Goal: Transaction & Acquisition: Download file/media

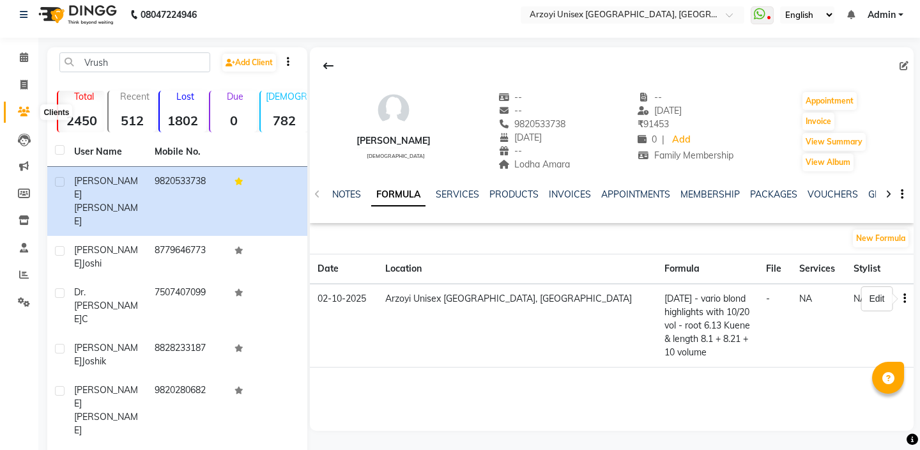
click at [27, 111] on icon at bounding box center [24, 112] width 12 height 10
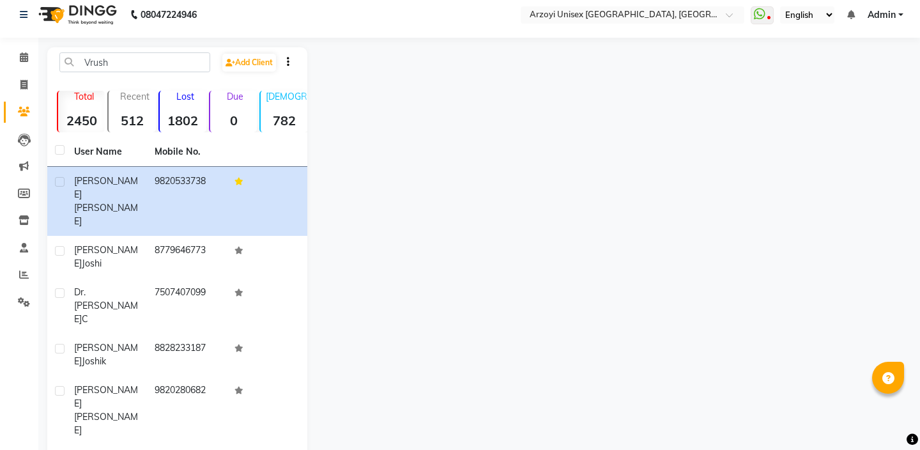
click at [192, 121] on strong "1802" at bounding box center [183, 121] width 47 height 16
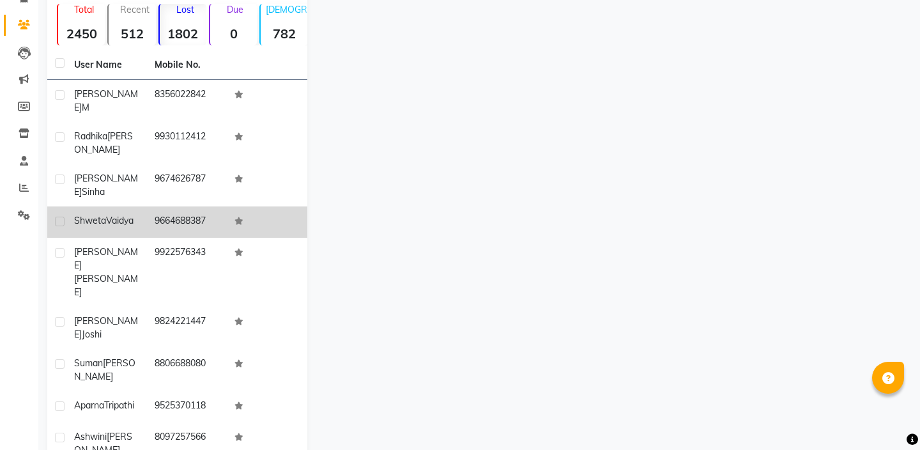
scroll to position [104, 0]
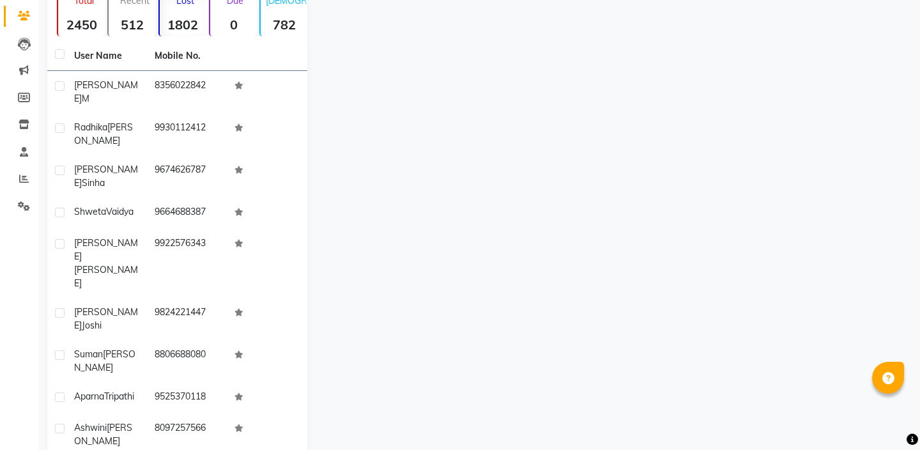
select select "100"
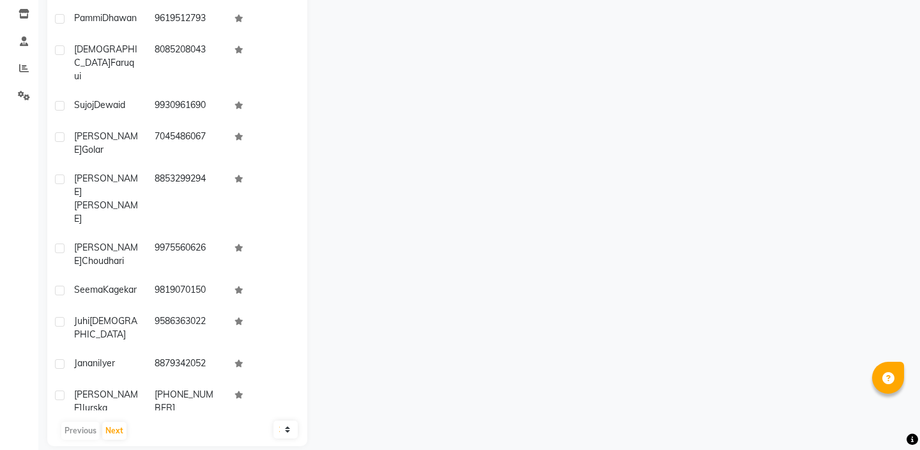
scroll to position [230, 0]
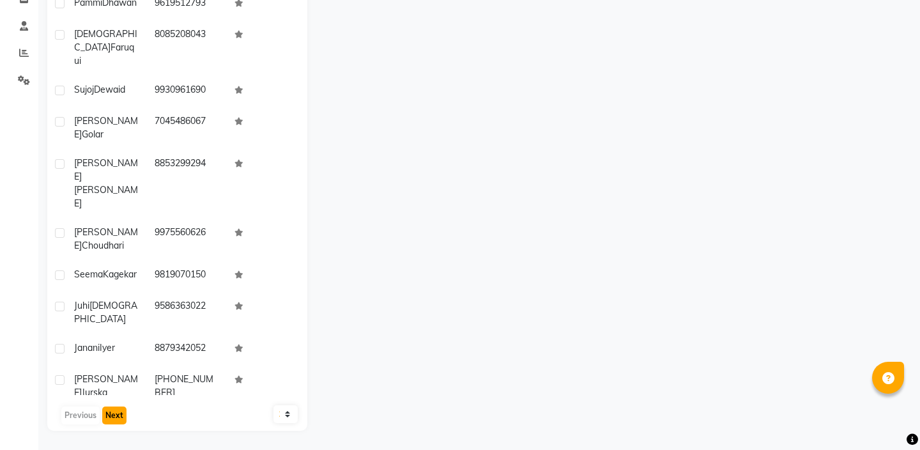
click at [113, 417] on button "Next" at bounding box center [114, 416] width 24 height 18
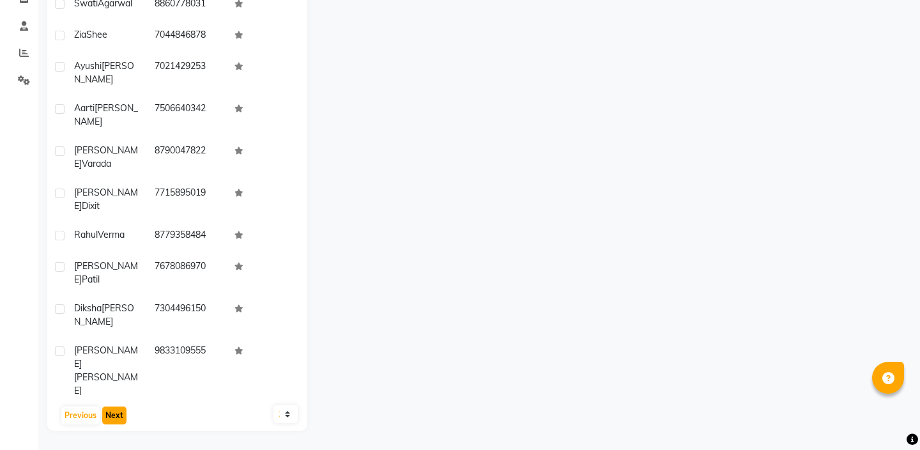
scroll to position [2899, 0]
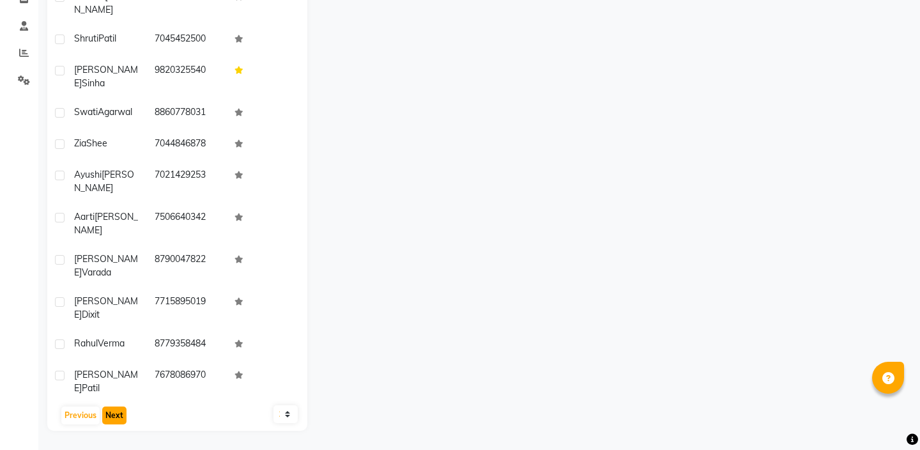
click at [113, 417] on button "Next" at bounding box center [114, 416] width 24 height 18
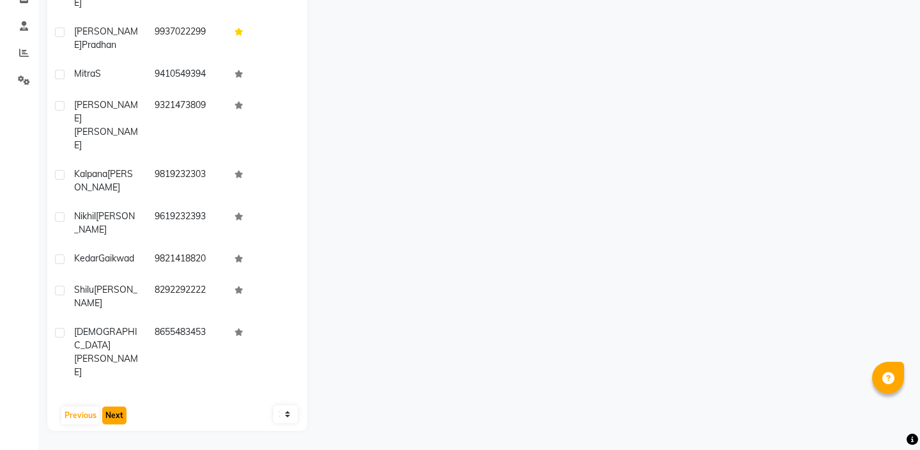
click at [113, 417] on button "Next" at bounding box center [114, 416] width 24 height 18
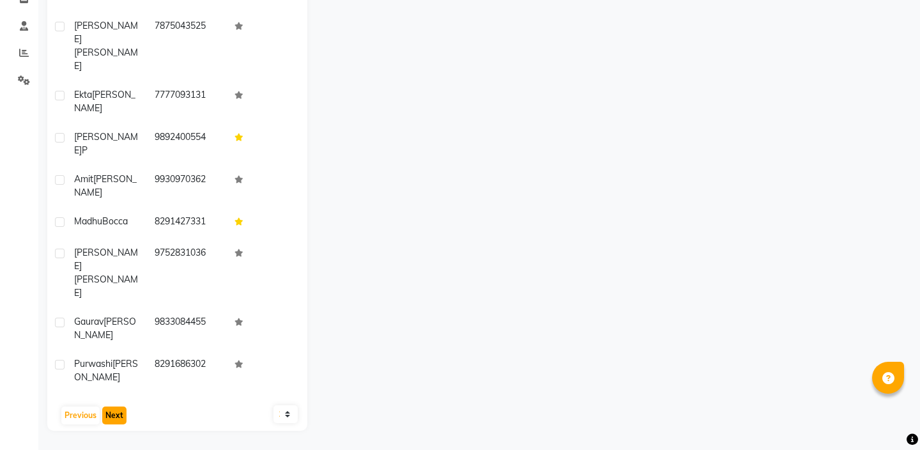
click at [113, 417] on button "Next" at bounding box center [114, 416] width 24 height 18
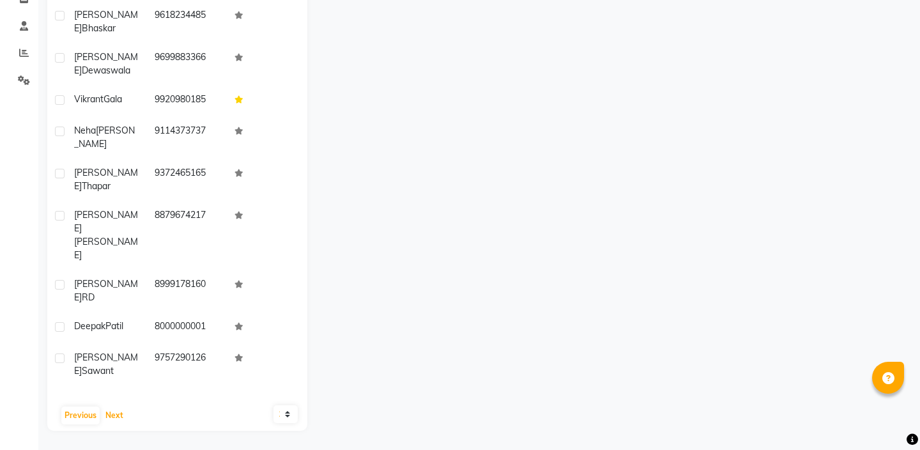
scroll to position [0, 0]
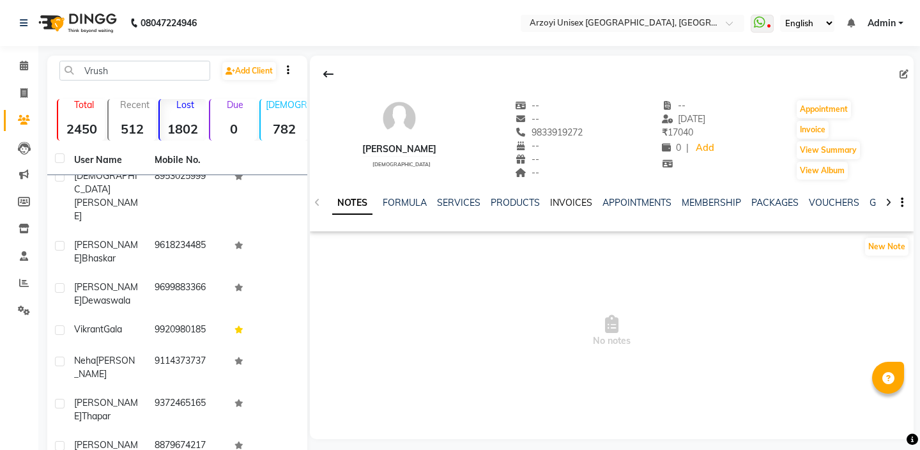
click at [584, 203] on link "INVOICES" at bounding box center [571, 203] width 42 height 12
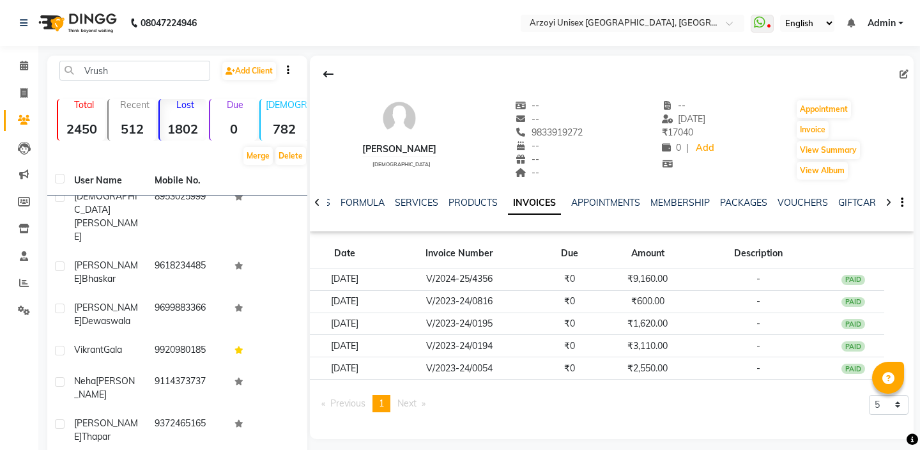
checkbox input "false"
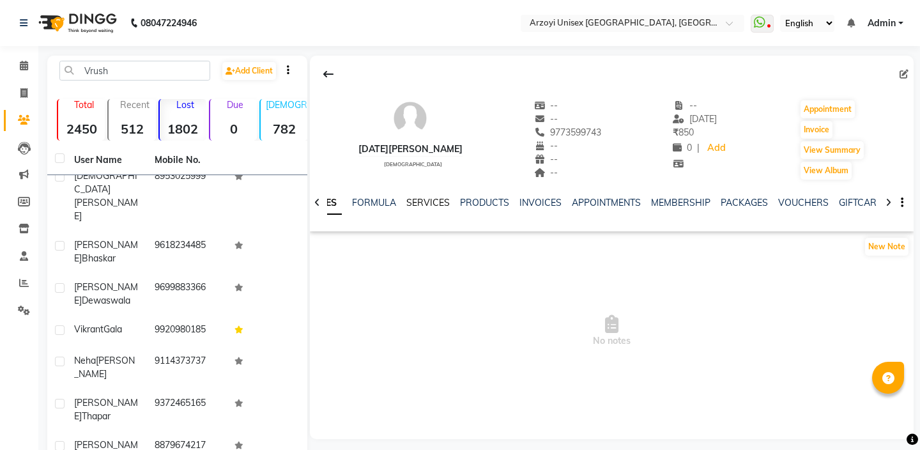
click at [439, 205] on link "SERVICES" at bounding box center [428, 203] width 43 height 12
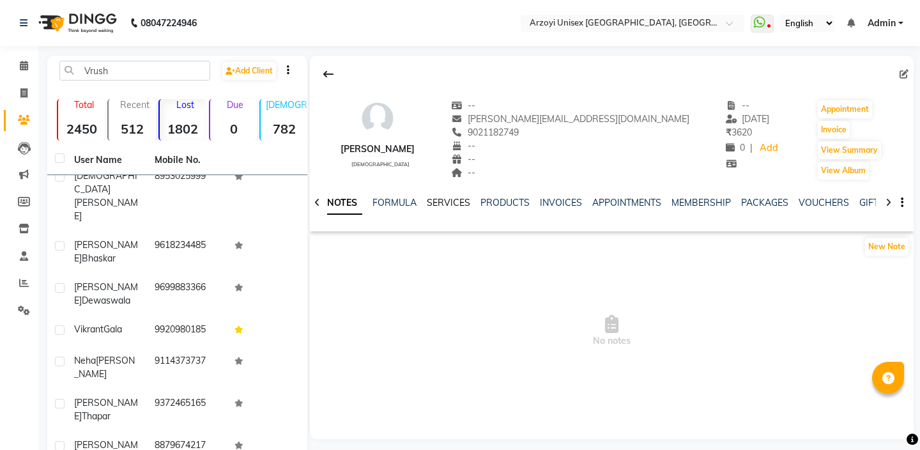
click at [446, 197] on link "SERVICES" at bounding box center [448, 203] width 43 height 12
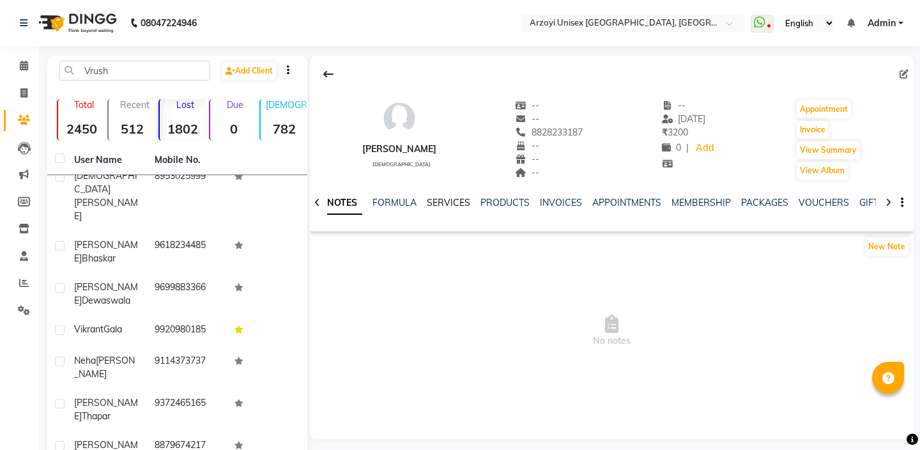
click at [462, 201] on link "SERVICES" at bounding box center [448, 203] width 43 height 12
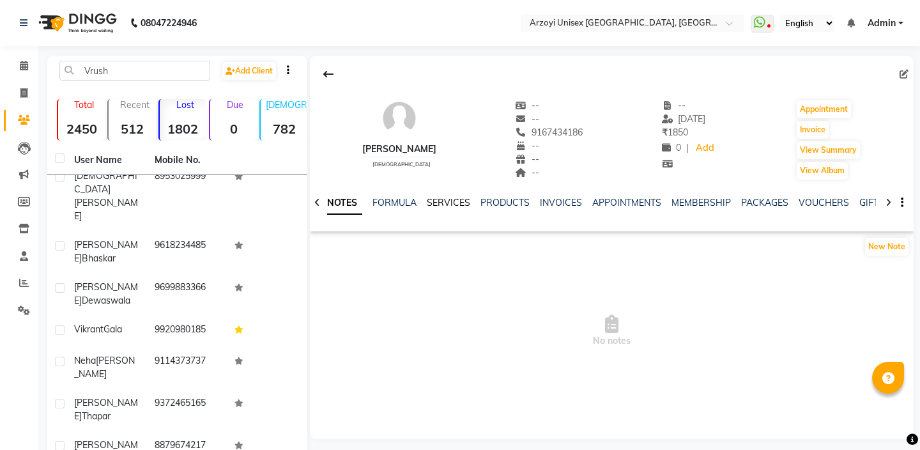
click at [447, 203] on link "SERVICES" at bounding box center [448, 203] width 43 height 12
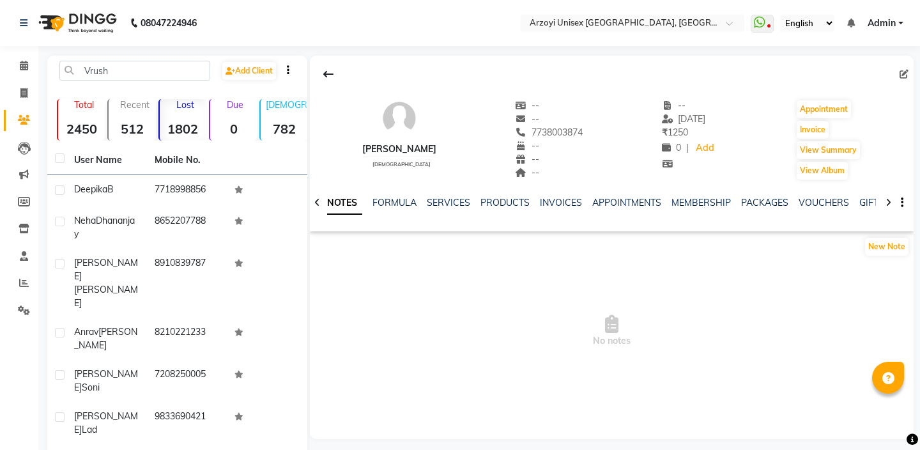
click at [83, 125] on strong "2450" at bounding box center [81, 129] width 47 height 16
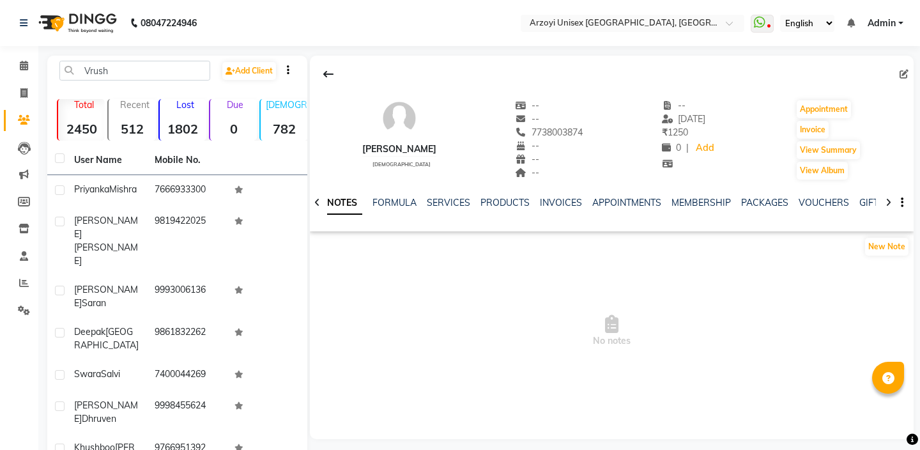
click at [244, 125] on strong "0" at bounding box center [233, 129] width 47 height 16
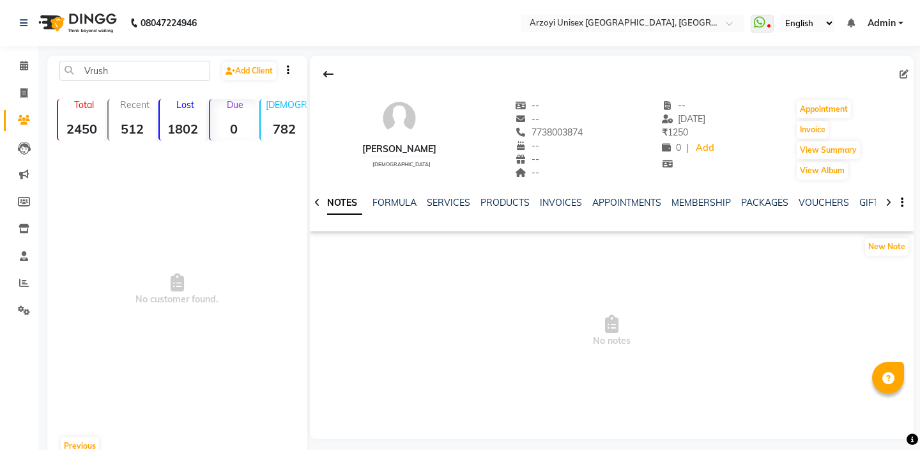
click at [286, 122] on strong "782" at bounding box center [284, 129] width 47 height 16
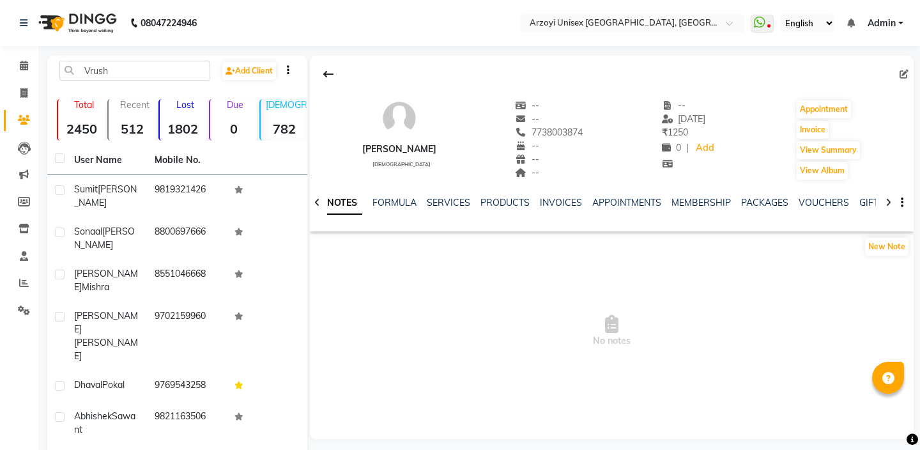
click at [128, 123] on strong "512" at bounding box center [132, 129] width 47 height 16
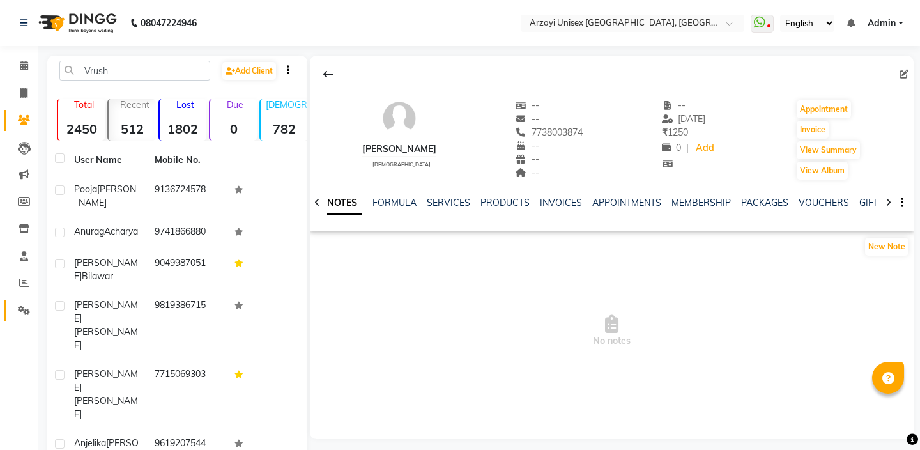
click at [24, 319] on link "Settings" at bounding box center [19, 310] width 31 height 21
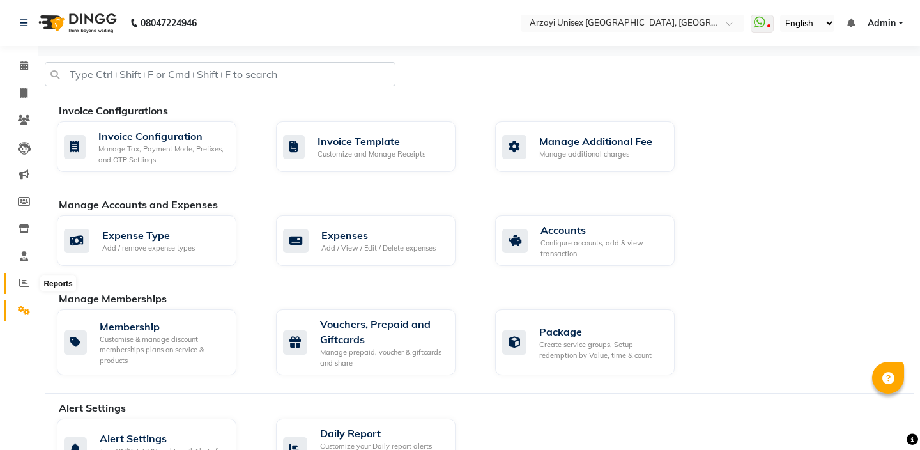
click at [20, 288] on span at bounding box center [24, 283] width 22 height 15
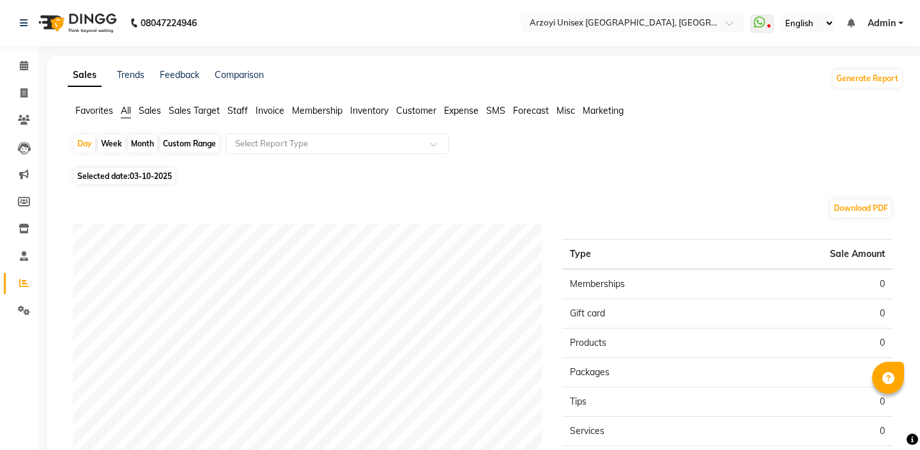
click at [414, 107] on span "Customer" at bounding box center [416, 111] width 40 height 12
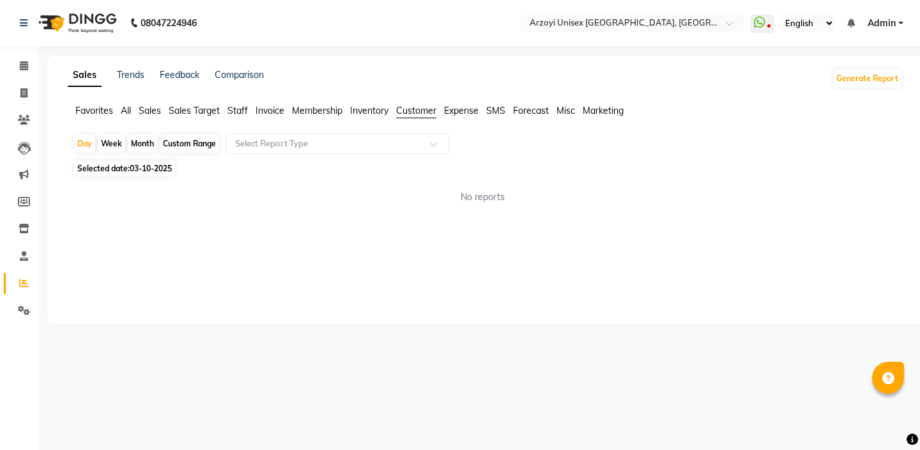
click at [433, 112] on span "Customer" at bounding box center [416, 111] width 40 height 12
click at [147, 172] on span "03-10-2025" at bounding box center [151, 169] width 42 height 10
select select "10"
select select "2025"
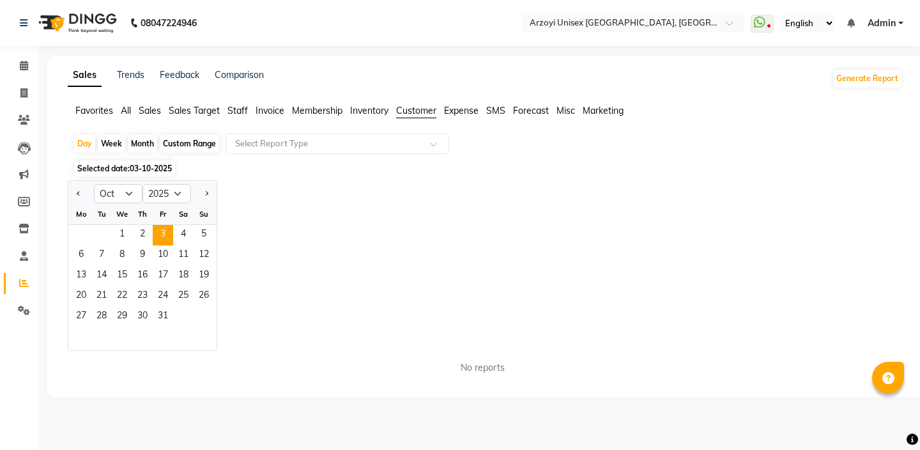
click at [139, 143] on div "Month" at bounding box center [142, 144] width 29 height 18
select select "10"
select select "2025"
click at [187, 144] on div "Custom Range" at bounding box center [189, 144] width 59 height 18
select select "10"
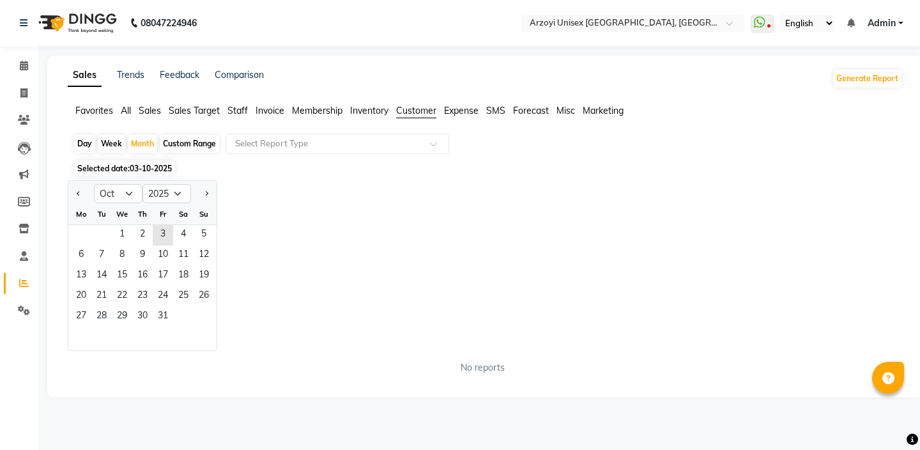
select select "2025"
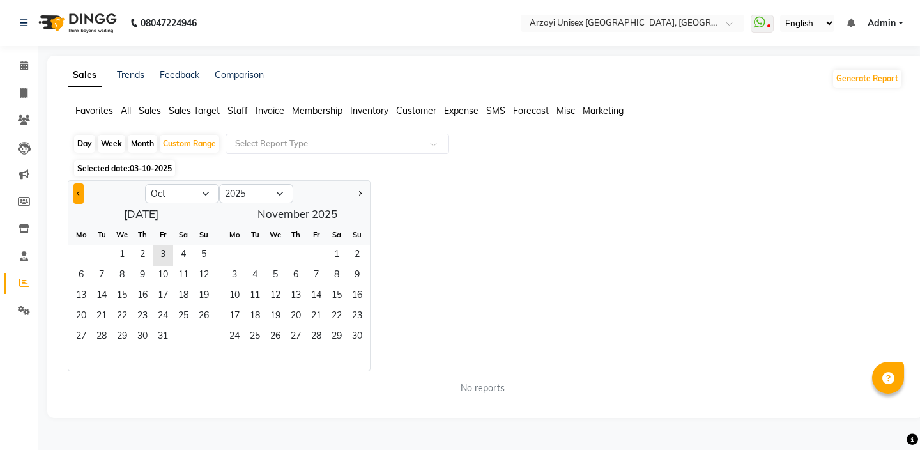
click at [77, 198] on button "Previous month" at bounding box center [79, 193] width 10 height 20
click at [102, 254] on span "1" at bounding box center [101, 255] width 20 height 20
click at [355, 192] on button "Next month" at bounding box center [360, 193] width 10 height 20
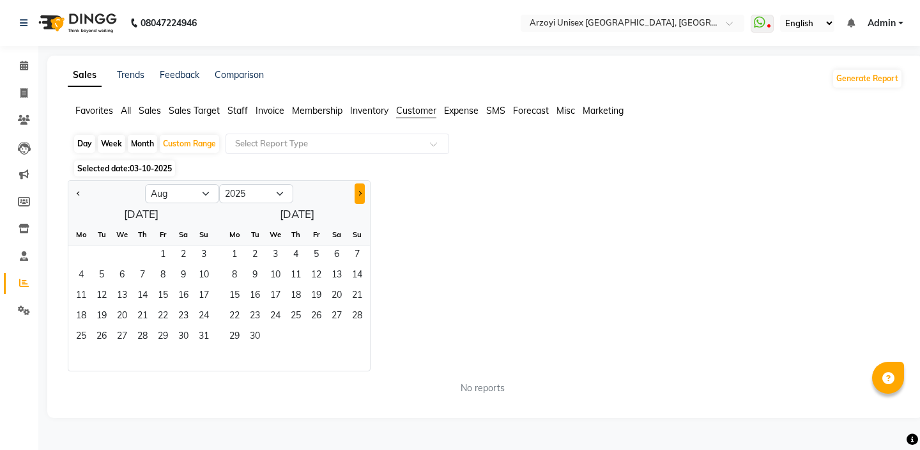
click at [355, 192] on button "Next month" at bounding box center [360, 193] width 10 height 20
select select "9"
click at [94, 344] on span "30" at bounding box center [101, 337] width 20 height 20
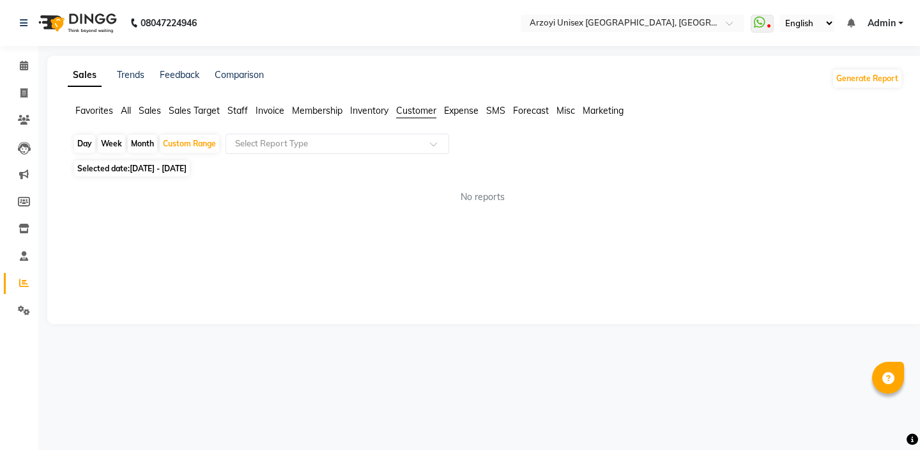
click at [427, 111] on span "Customer" at bounding box center [416, 111] width 40 height 12
click at [385, 153] on ng-select "Select Report Type" at bounding box center [338, 144] width 224 height 20
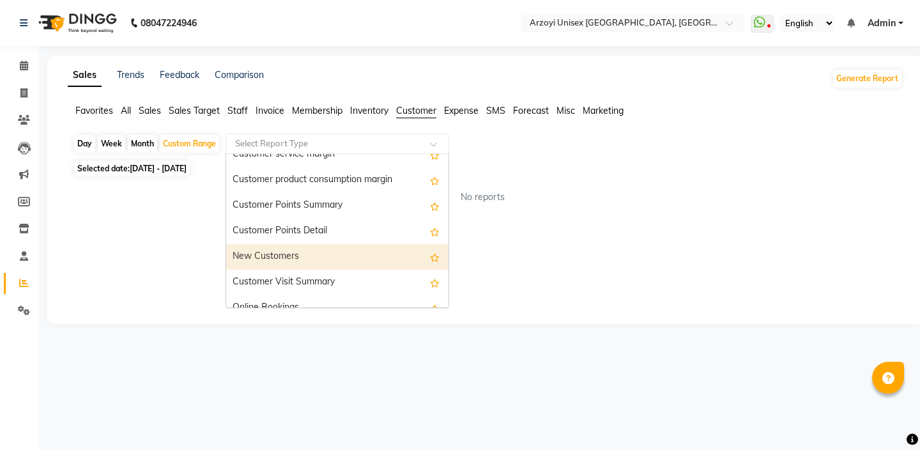
scroll to position [179, 0]
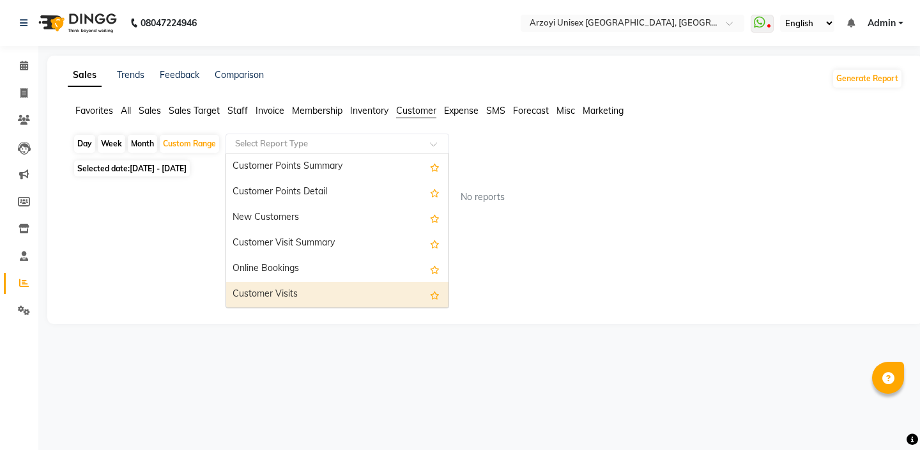
click at [264, 299] on div "Customer Visits" at bounding box center [337, 295] width 222 height 26
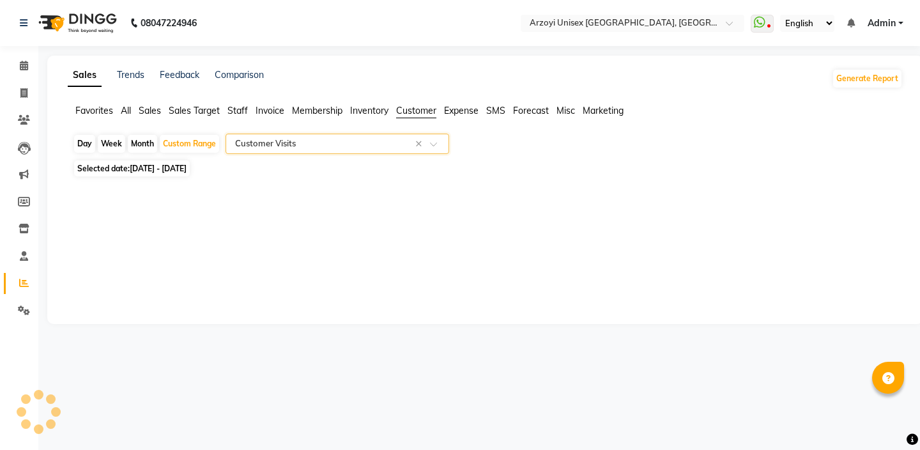
select select "full_report"
select select "csv"
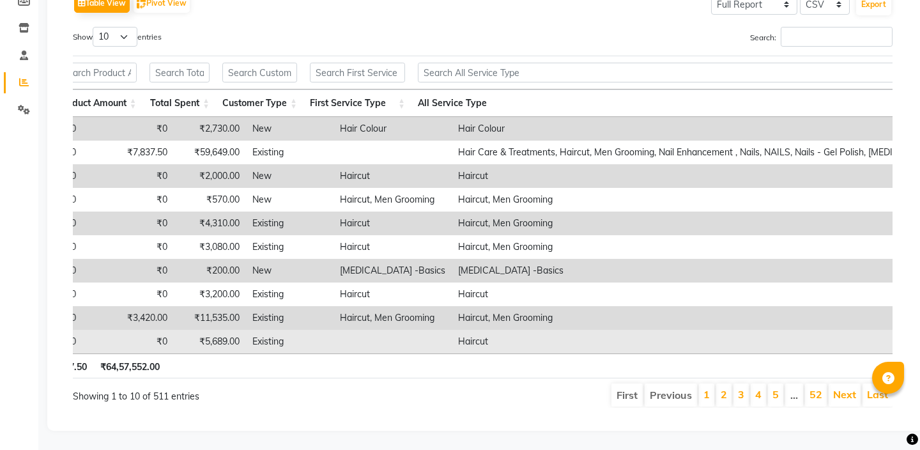
scroll to position [0, 1177]
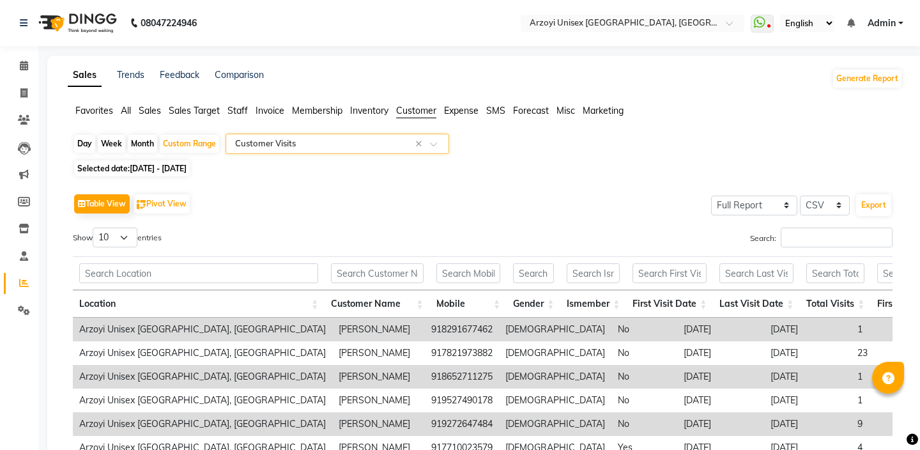
click at [377, 147] on input "text" at bounding box center [325, 143] width 184 height 13
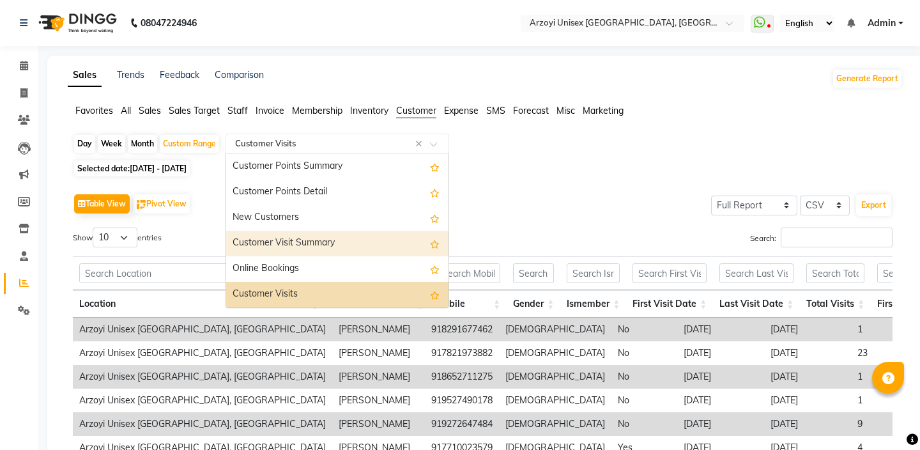
click at [320, 241] on div "Customer Visit Summary" at bounding box center [337, 244] width 222 height 26
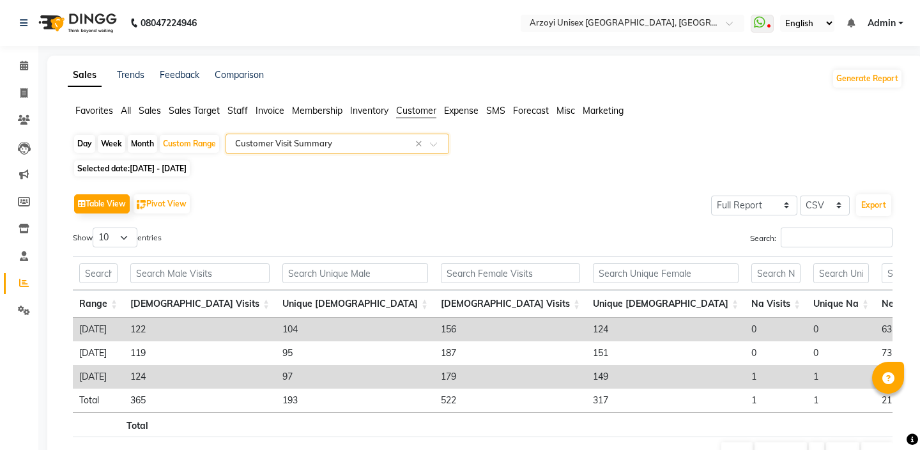
click at [358, 151] on div "Select Report Type × Customer Visit Summary ×" at bounding box center [338, 144] width 224 height 20
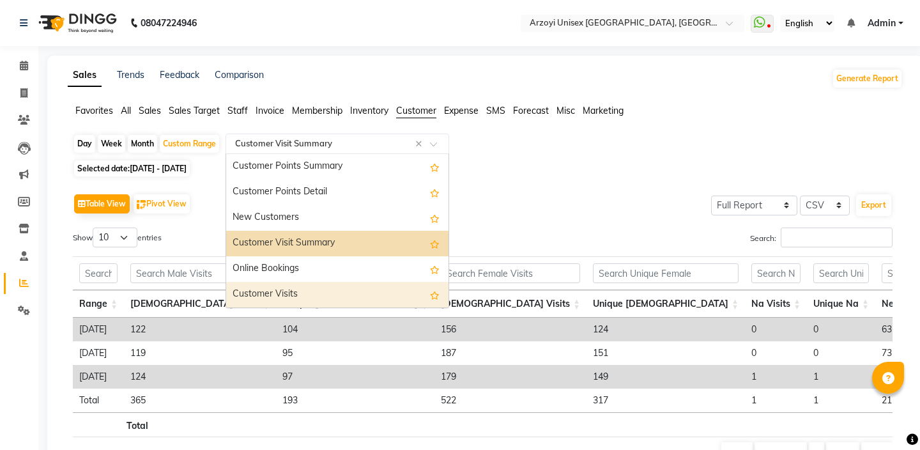
click at [276, 295] on div "Customer Visits" at bounding box center [337, 295] width 222 height 26
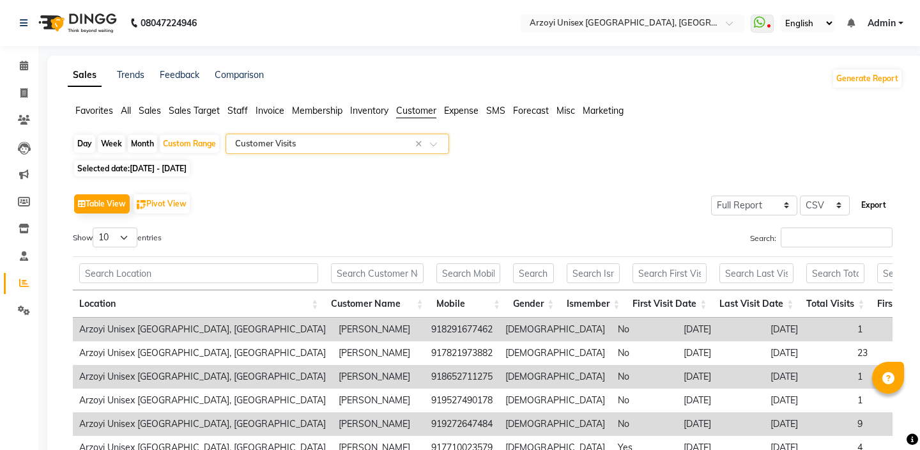
click at [877, 209] on button "Export" at bounding box center [874, 205] width 35 height 22
click at [146, 143] on div "Month" at bounding box center [142, 144] width 29 height 18
select select "7"
select select "2025"
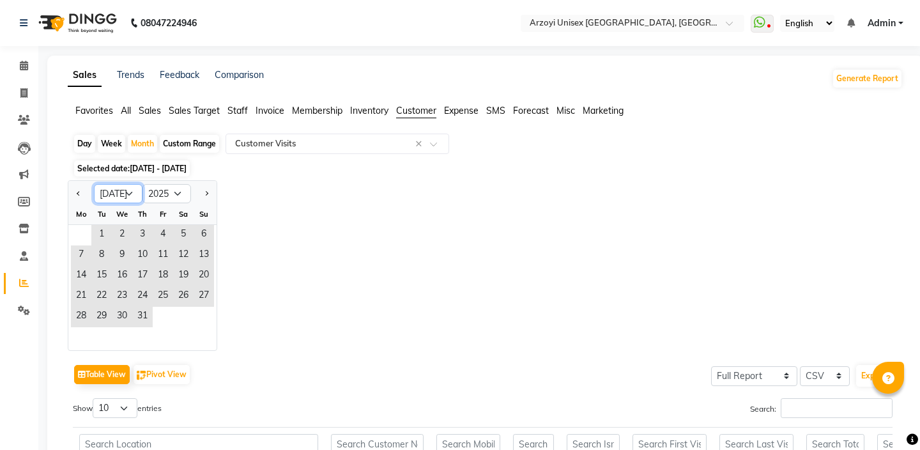
click at [132, 194] on select "Jan Feb Mar Apr May Jun [DATE] Aug Sep Oct Nov Dec" at bounding box center [118, 193] width 49 height 19
select select "9"
click at [94, 184] on select "Jan Feb Mar Apr May Jun [DATE] Aug Sep Oct Nov Dec" at bounding box center [118, 193] width 49 height 19
click at [82, 229] on span "1" at bounding box center [81, 235] width 20 height 20
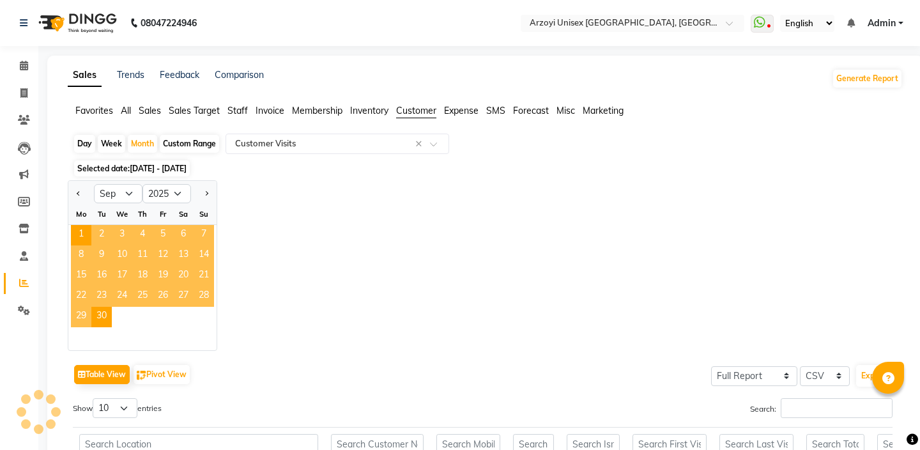
click at [237, 109] on span "Staff" at bounding box center [238, 111] width 20 height 12
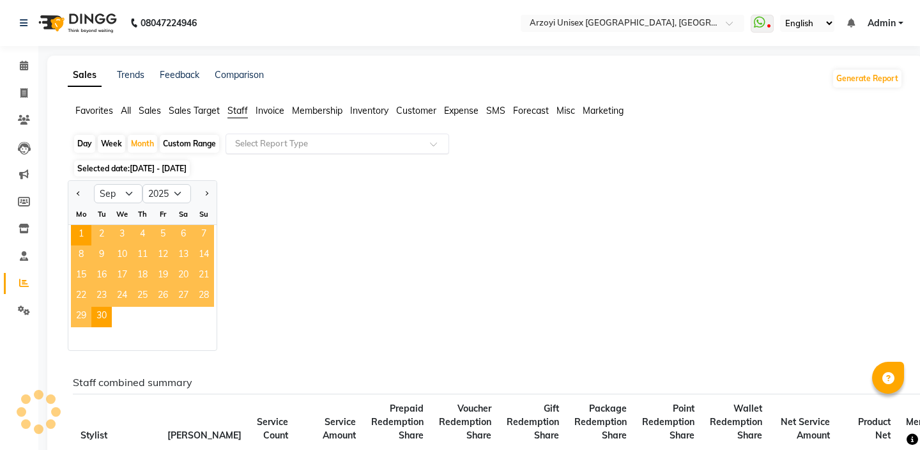
click at [274, 148] on input "text" at bounding box center [325, 143] width 184 height 13
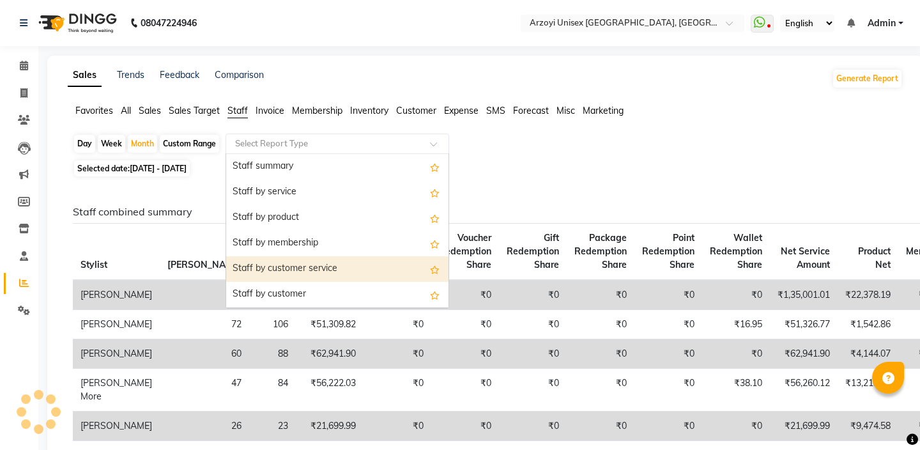
click at [315, 267] on div "Staff by customer service" at bounding box center [337, 269] width 222 height 26
select select "full_report"
select select "csv"
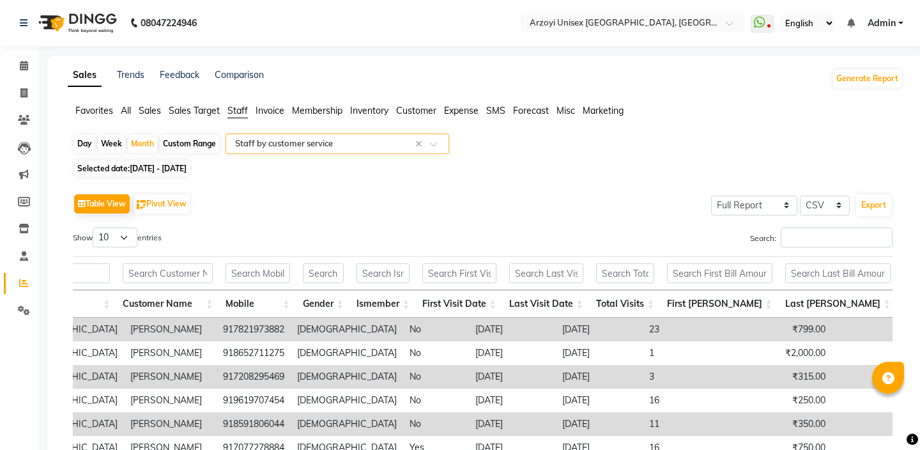
scroll to position [0, 263]
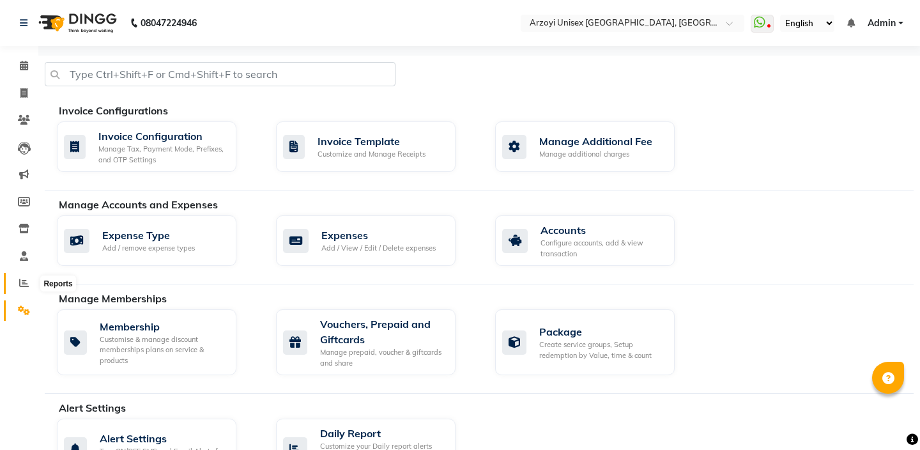
click at [20, 288] on span at bounding box center [24, 283] width 22 height 15
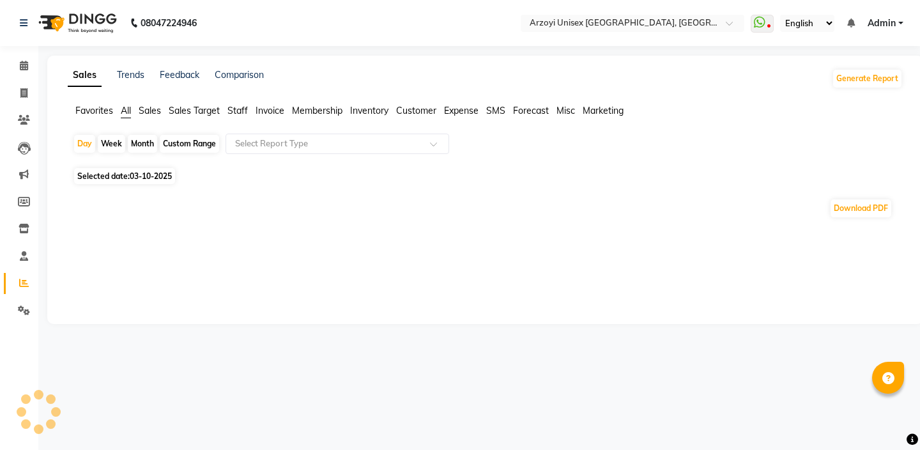
click at [190, 146] on div "Custom Range" at bounding box center [189, 144] width 59 height 18
select select "10"
select select "2025"
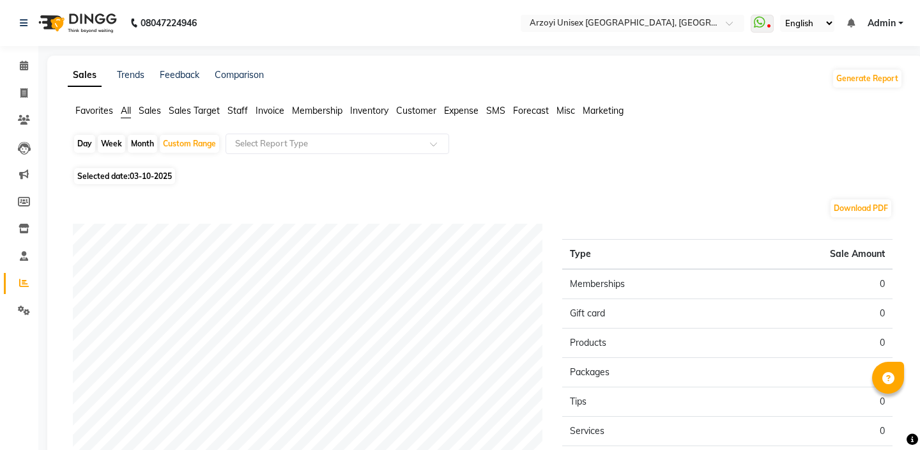
click at [140, 144] on div "Month" at bounding box center [142, 144] width 29 height 18
select select "10"
select select "2025"
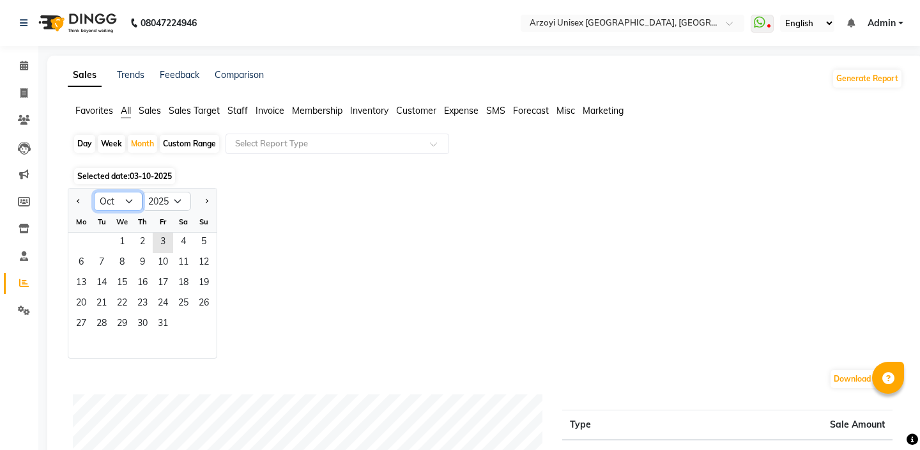
click at [124, 199] on select "Jan Feb Mar Apr May Jun [DATE] Aug Sep Oct Nov Dec" at bounding box center [118, 201] width 49 height 19
select select "9"
click at [94, 192] on select "Jan Feb Mar Apr May Jun [DATE] Aug Sep Oct Nov Dec" at bounding box center [118, 201] width 49 height 19
click at [87, 238] on span "1" at bounding box center [81, 243] width 20 height 20
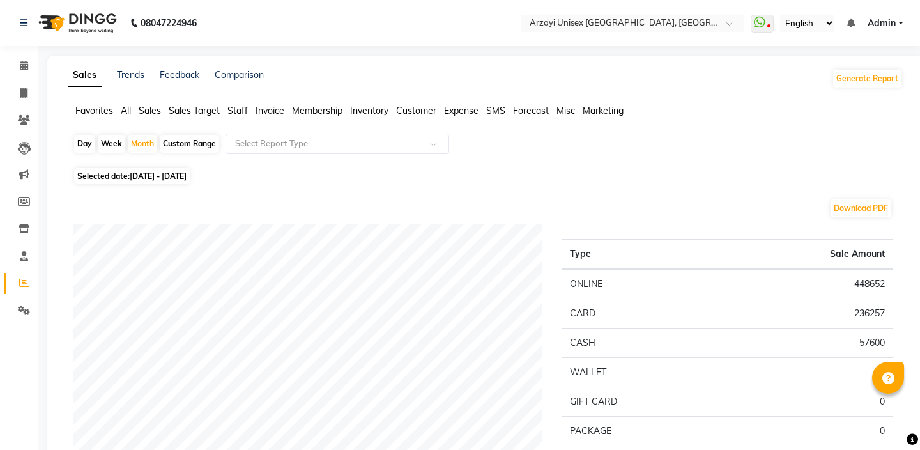
click at [422, 112] on span "Customer" at bounding box center [416, 111] width 40 height 12
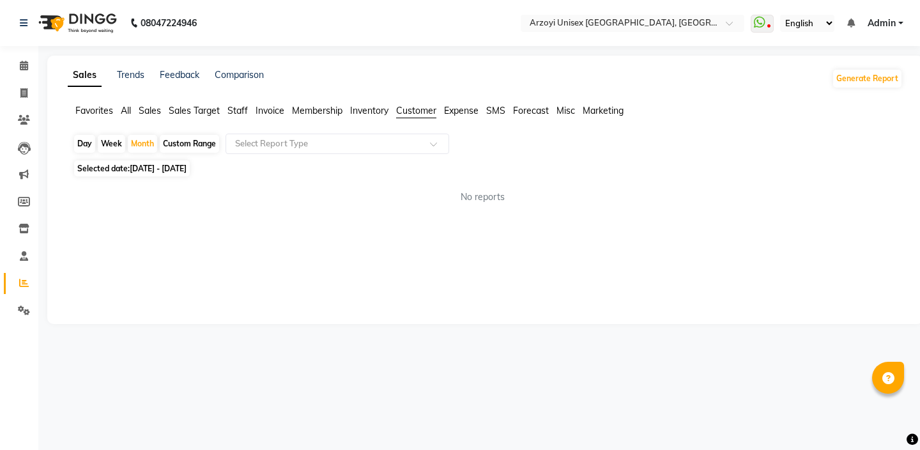
click at [422, 112] on span "Customer" at bounding box center [416, 111] width 40 height 12
click at [367, 149] on input "text" at bounding box center [325, 143] width 184 height 13
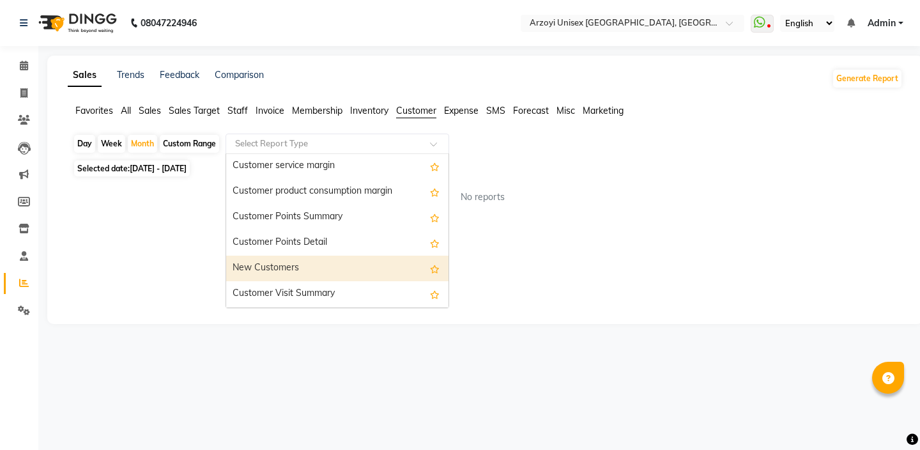
click at [275, 265] on div "New Customers" at bounding box center [337, 269] width 222 height 26
select select "full_report"
select select "csv"
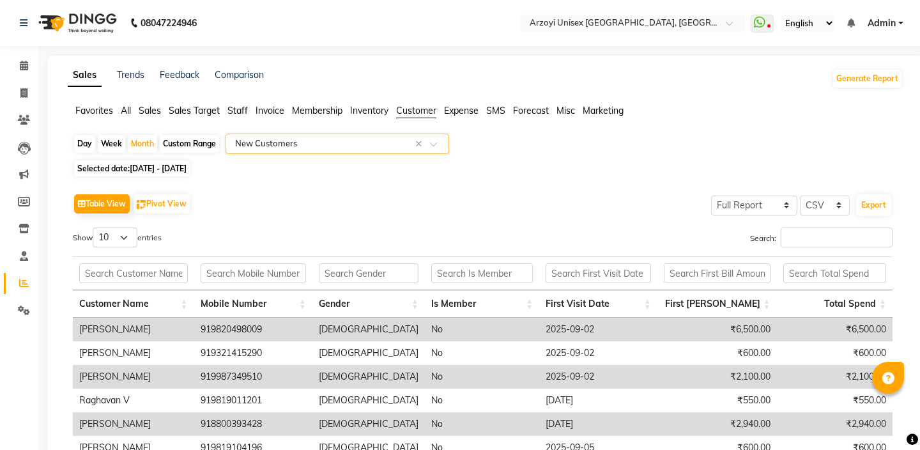
click at [358, 142] on input "text" at bounding box center [325, 143] width 184 height 13
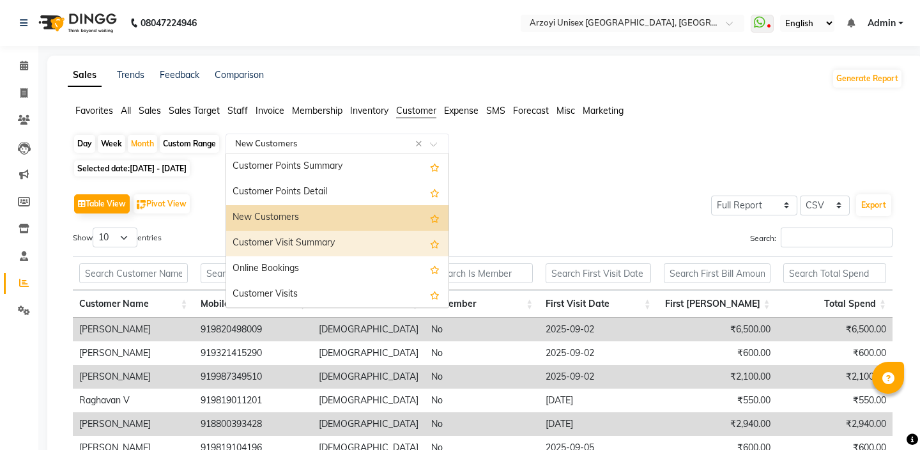
click at [298, 244] on div "Customer Visit Summary" at bounding box center [337, 244] width 222 height 26
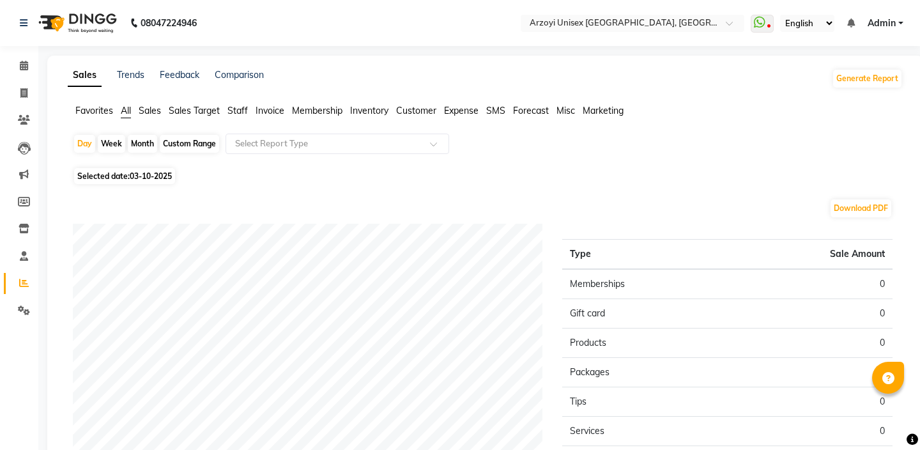
click at [136, 138] on div "Month" at bounding box center [142, 144] width 29 height 18
select select "10"
select select "2025"
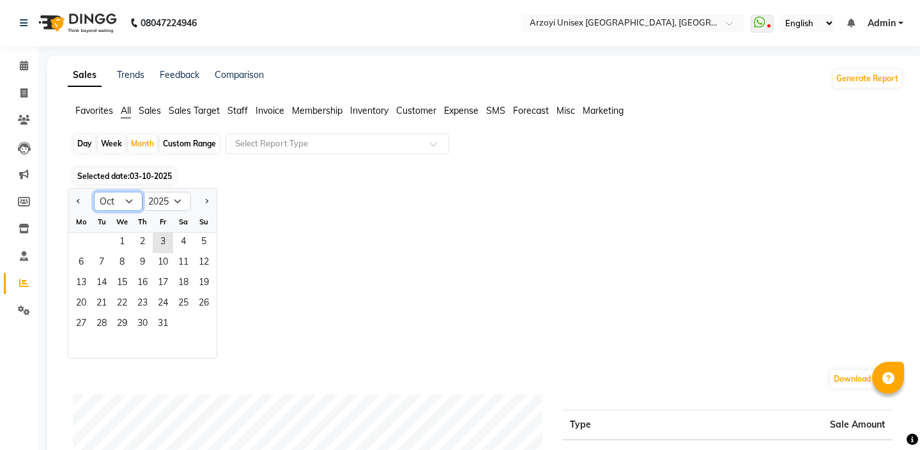
click at [118, 208] on select "Jan Feb Mar Apr May Jun [DATE] Aug Sep Oct Nov Dec" at bounding box center [118, 201] width 49 height 19
select select "9"
click at [94, 192] on select "Jan Feb Mar Apr May Jun [DATE] Aug Sep Oct Nov Dec" at bounding box center [118, 201] width 49 height 19
click at [72, 241] on span "1" at bounding box center [81, 243] width 20 height 20
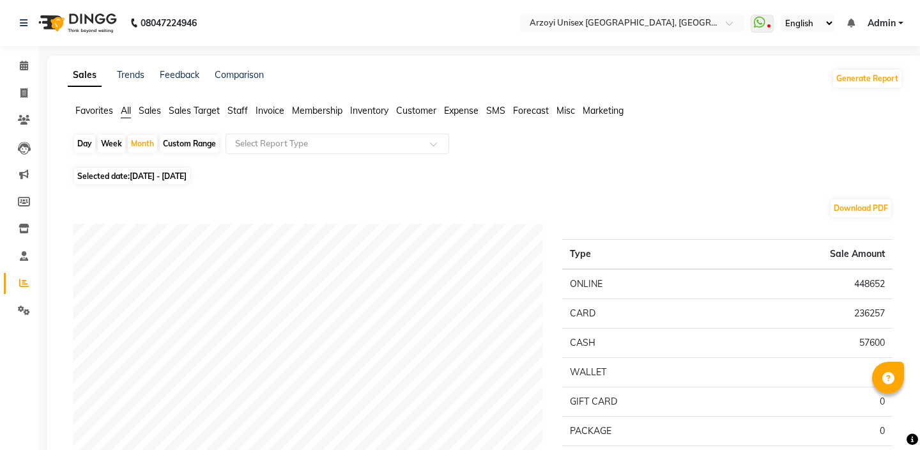
click at [242, 111] on span "Staff" at bounding box center [238, 111] width 20 height 12
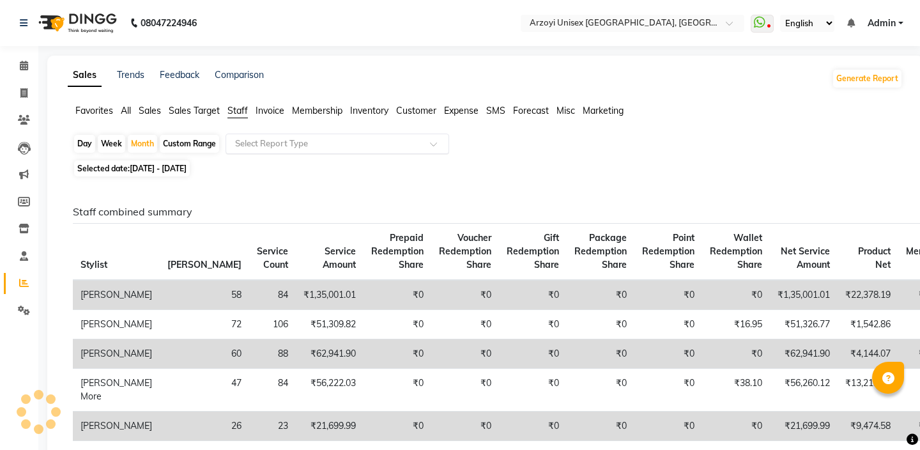
click at [282, 150] on div "Select Report Type" at bounding box center [271, 143] width 73 height 13
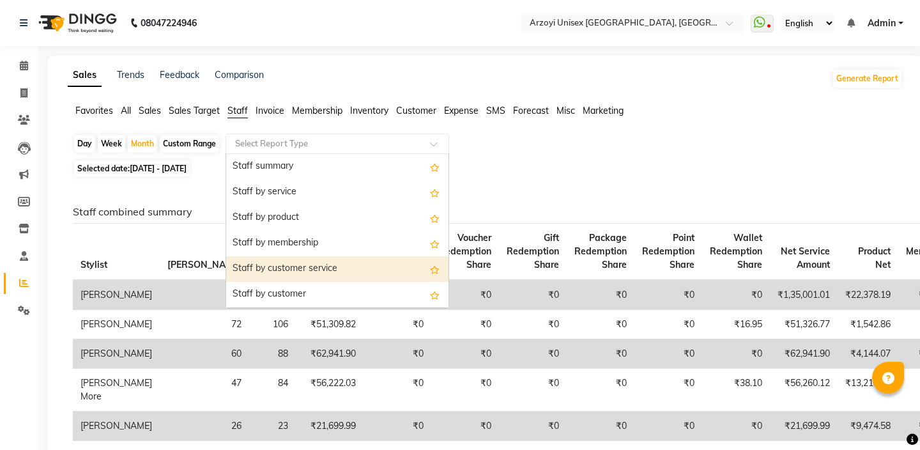
click at [299, 270] on div "Staff by customer service" at bounding box center [337, 269] width 222 height 26
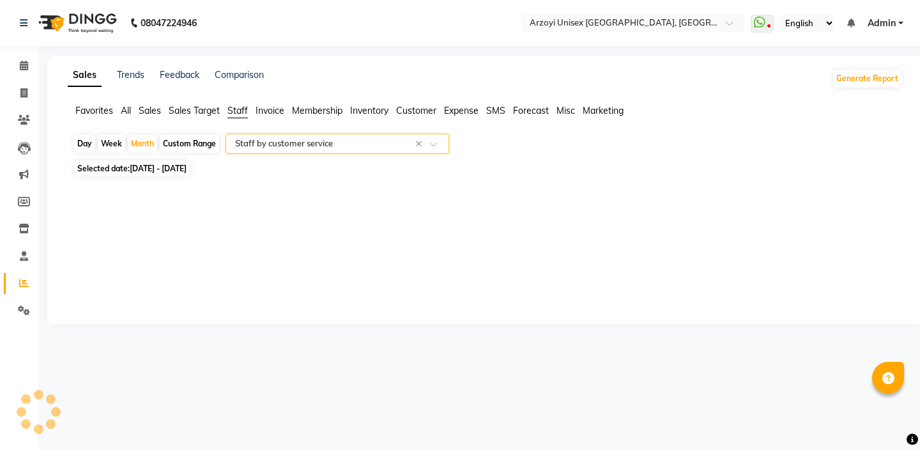
select select "full_report"
select select "csv"
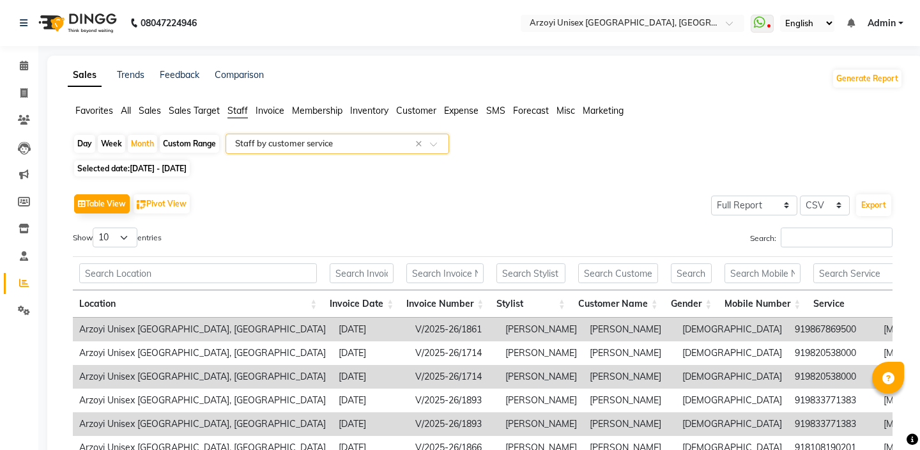
click at [416, 109] on span "Customer" at bounding box center [416, 111] width 40 height 12
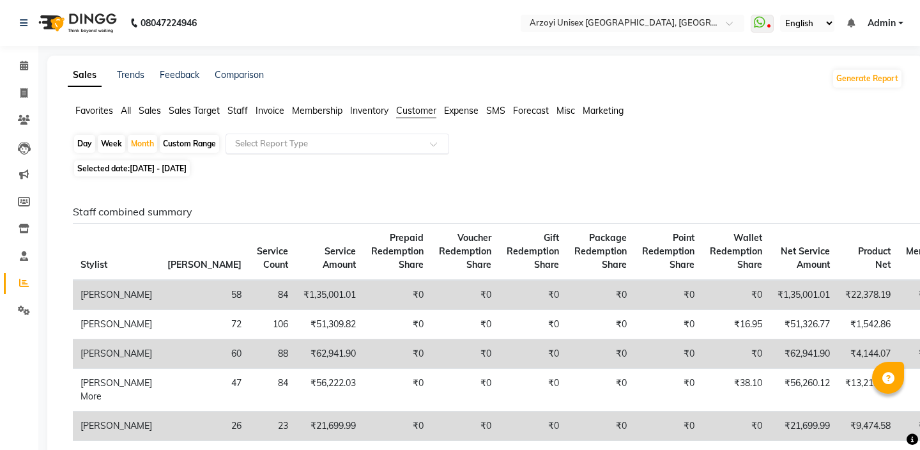
click at [347, 148] on input "text" at bounding box center [325, 143] width 184 height 13
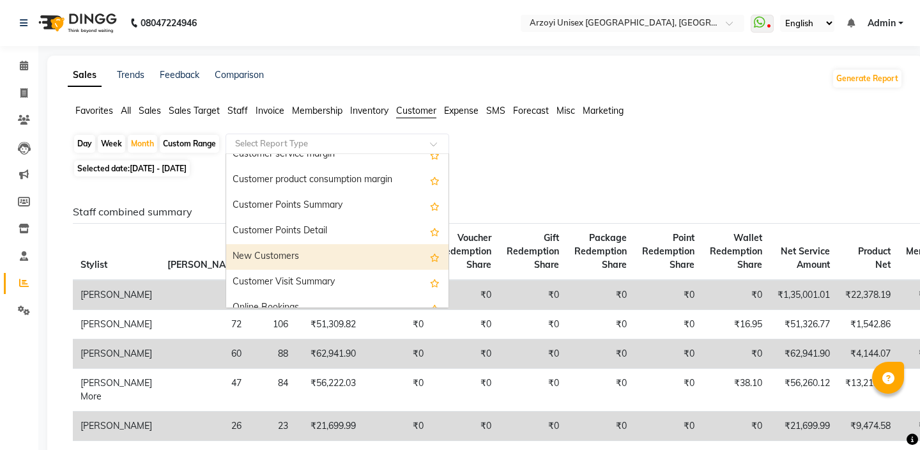
scroll to position [179, 0]
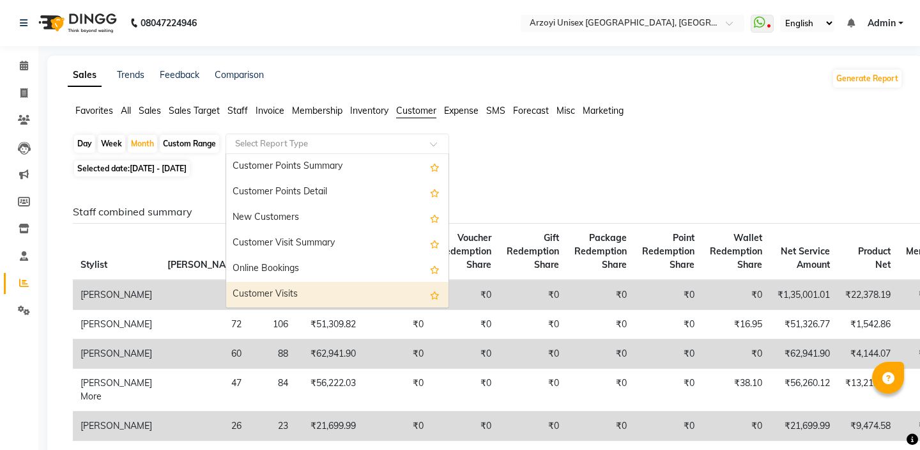
click at [303, 285] on div "Customer Visits" at bounding box center [337, 295] width 222 height 26
select select "full_report"
select select "csv"
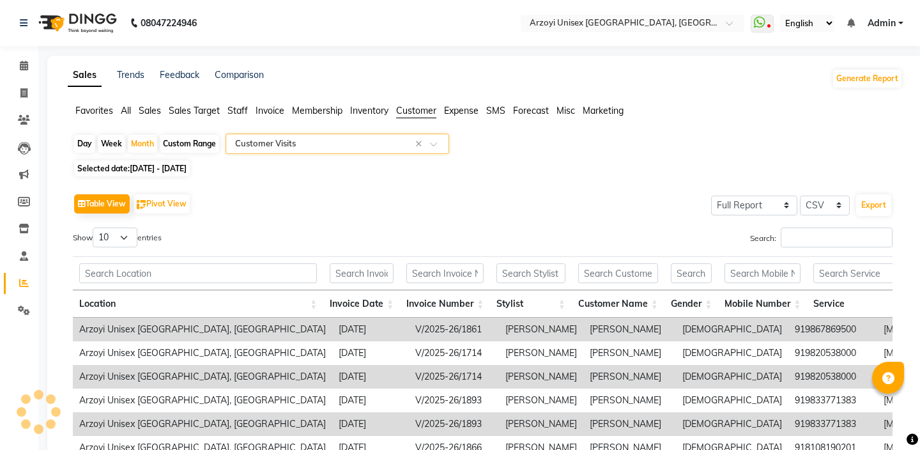
click at [317, 111] on span "Membership" at bounding box center [317, 111] width 50 height 12
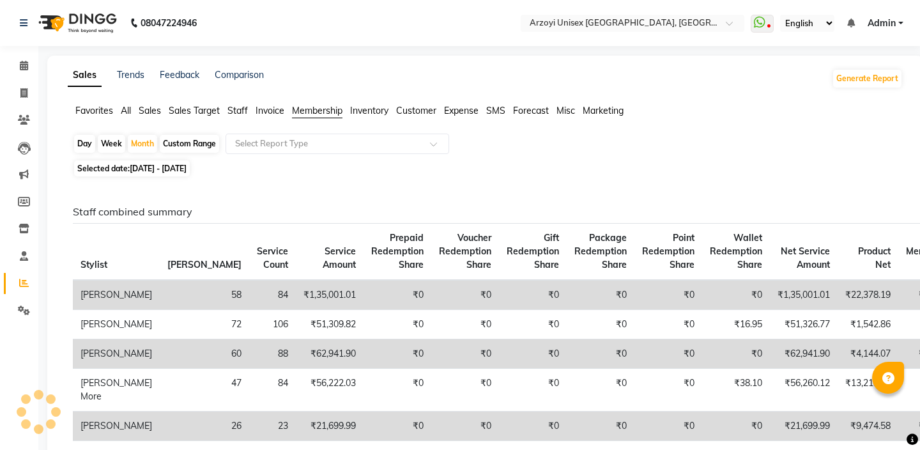
click at [234, 111] on span "Staff" at bounding box center [238, 111] width 20 height 12
click at [313, 144] on input "text" at bounding box center [325, 143] width 184 height 13
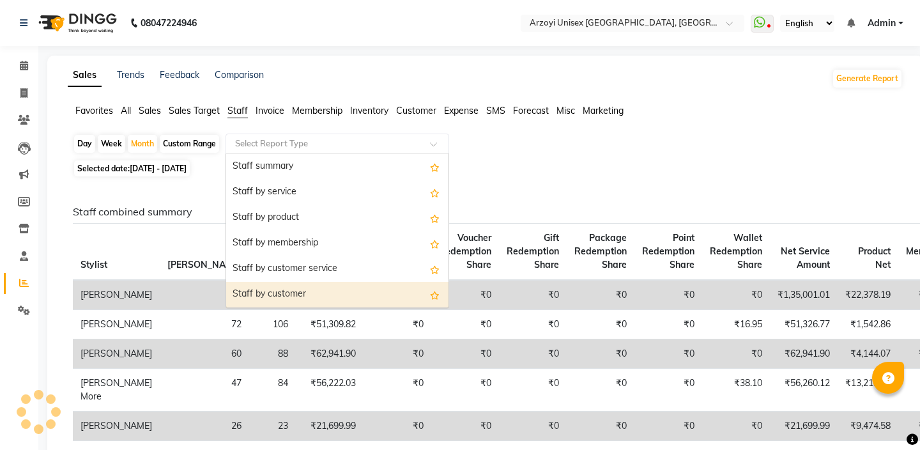
click at [283, 296] on div "Staff by customer" at bounding box center [337, 295] width 222 height 26
select select "full_report"
select select "csv"
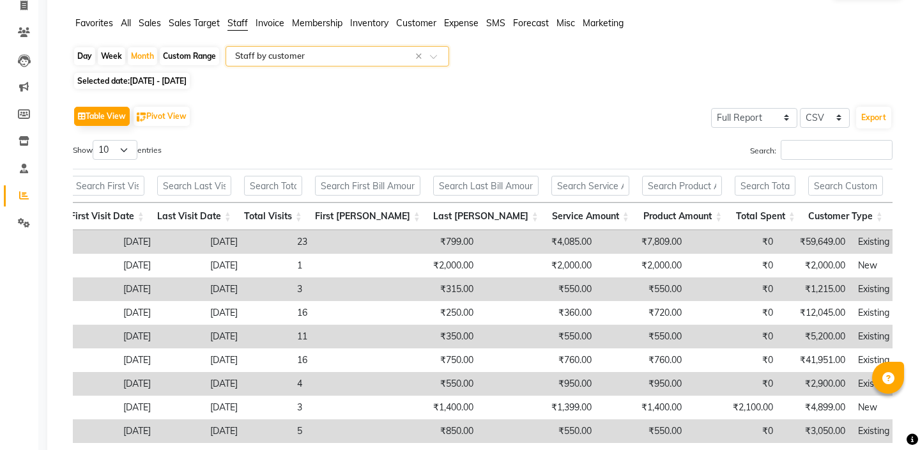
scroll to position [0, 597]
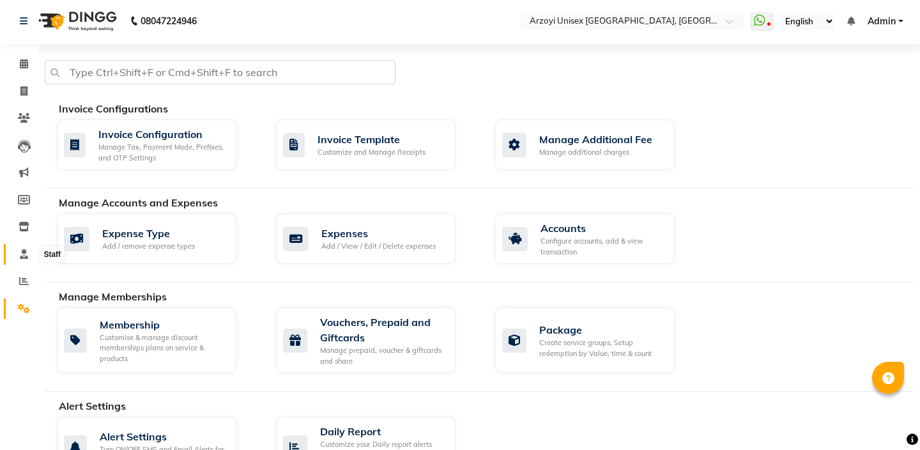
click at [24, 260] on span at bounding box center [24, 254] width 22 height 15
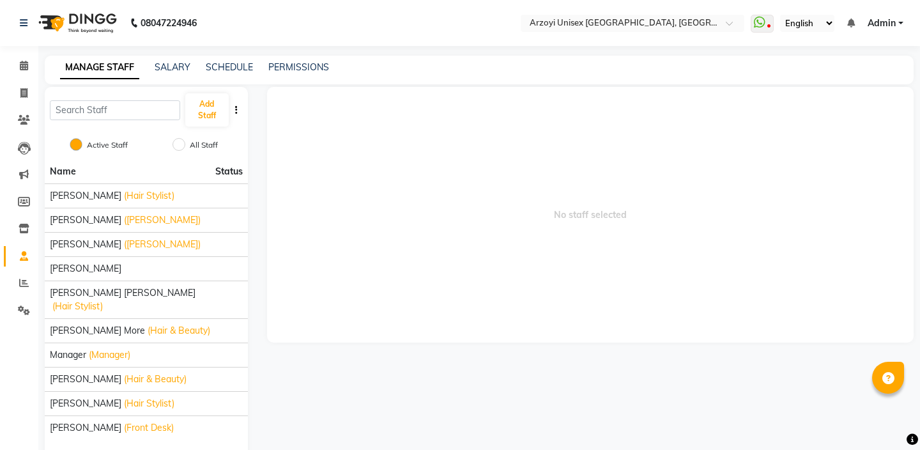
click at [23, 293] on li "Reports" at bounding box center [19, 283] width 38 height 27
click at [25, 283] on icon at bounding box center [24, 283] width 10 height 10
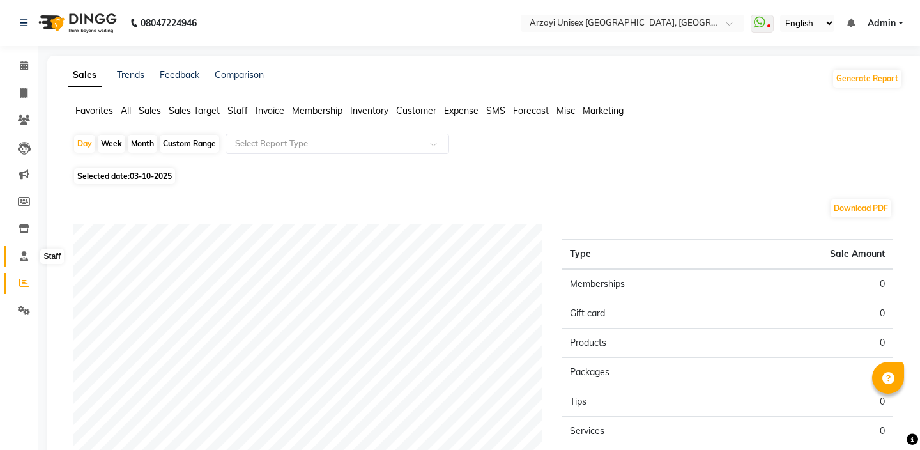
click at [25, 258] on icon at bounding box center [24, 256] width 8 height 10
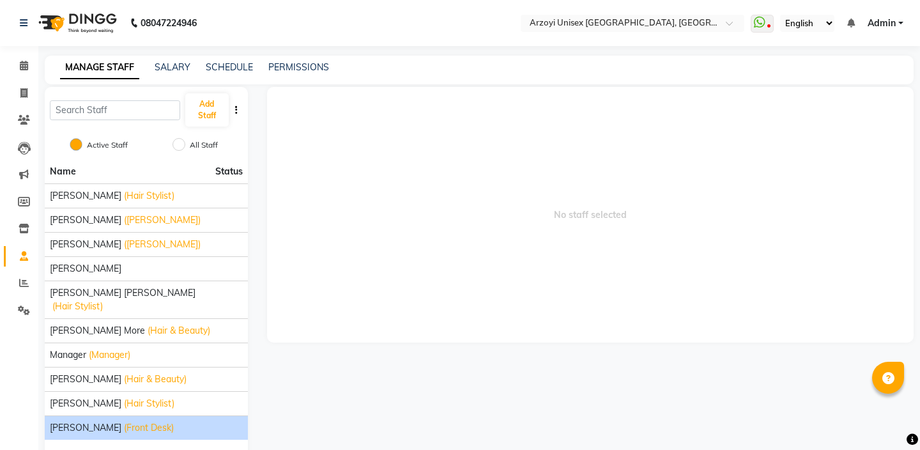
click at [107, 421] on span "[PERSON_NAME]" at bounding box center [86, 427] width 72 height 13
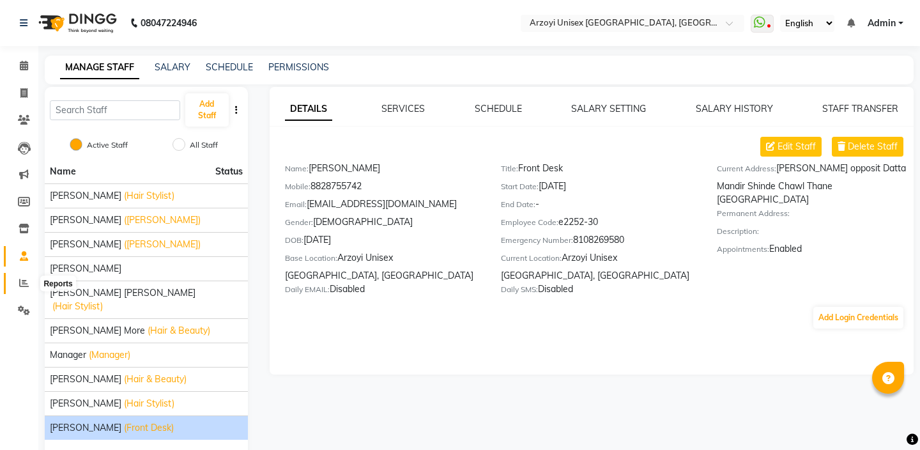
click at [25, 277] on span at bounding box center [24, 283] width 22 height 15
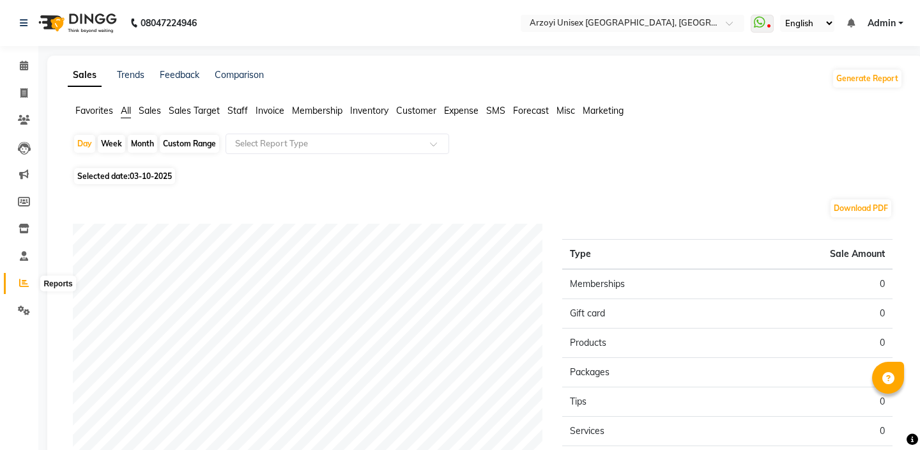
click at [24, 283] on icon at bounding box center [24, 283] width 10 height 10
click at [136, 143] on div "Month" at bounding box center [142, 144] width 29 height 18
select select "10"
select select "2025"
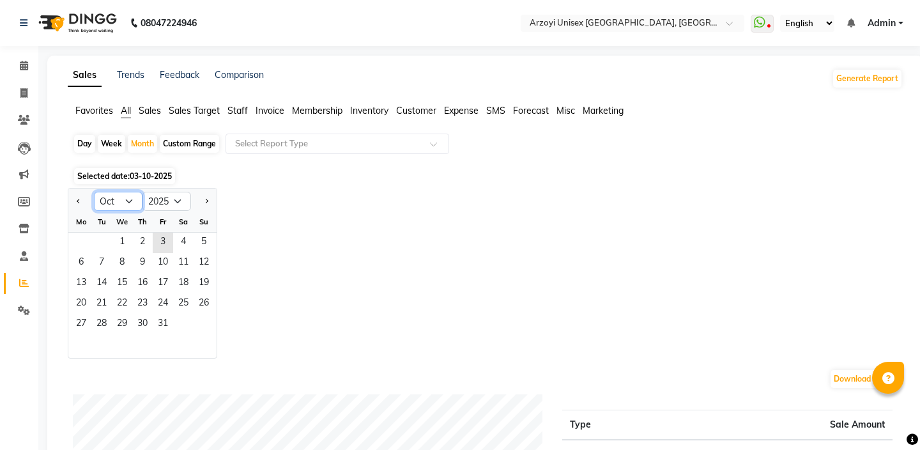
click at [120, 199] on select "Jan Feb Mar Apr May Jun [DATE] Aug Sep Oct Nov Dec" at bounding box center [118, 201] width 49 height 19
select select "6"
click at [94, 192] on select "Jan Feb Mar Apr May Jun [DATE] Aug Sep Oct Nov Dec" at bounding box center [118, 201] width 49 height 19
click at [203, 238] on span "1" at bounding box center [204, 243] width 20 height 20
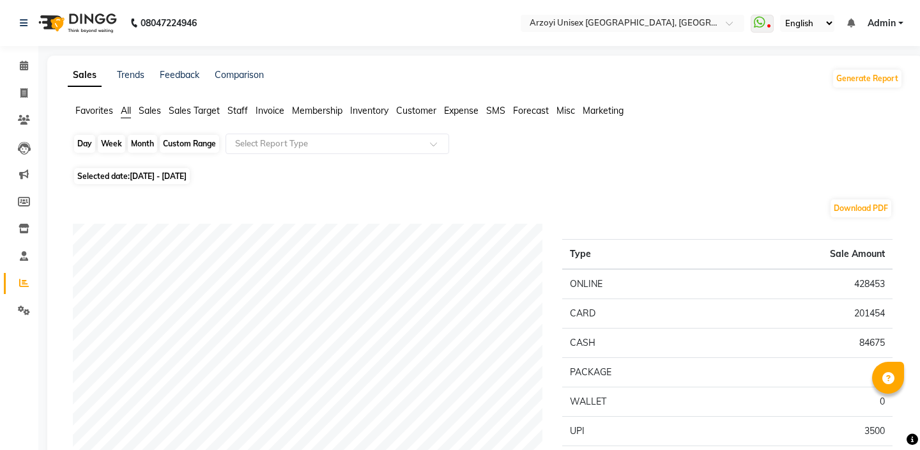
click at [150, 143] on div "Month" at bounding box center [142, 144] width 29 height 18
select select "6"
select select "2025"
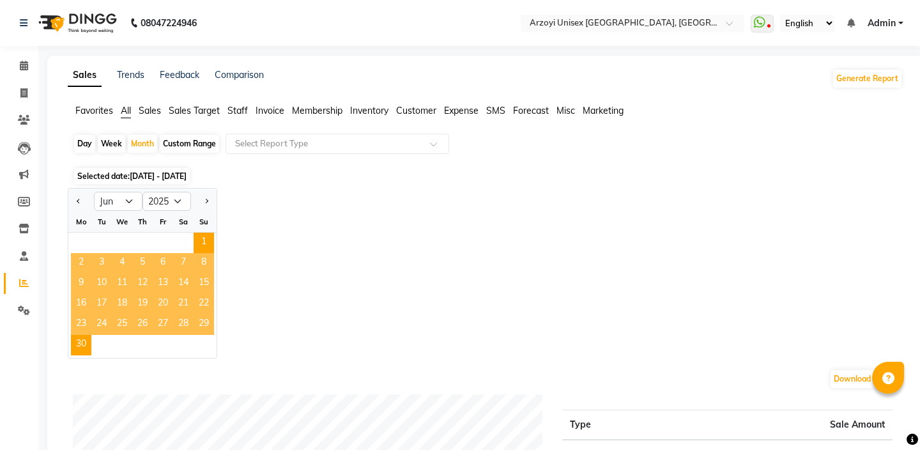
click at [208, 146] on div "Custom Range" at bounding box center [189, 144] width 59 height 18
select select "6"
select select "2025"
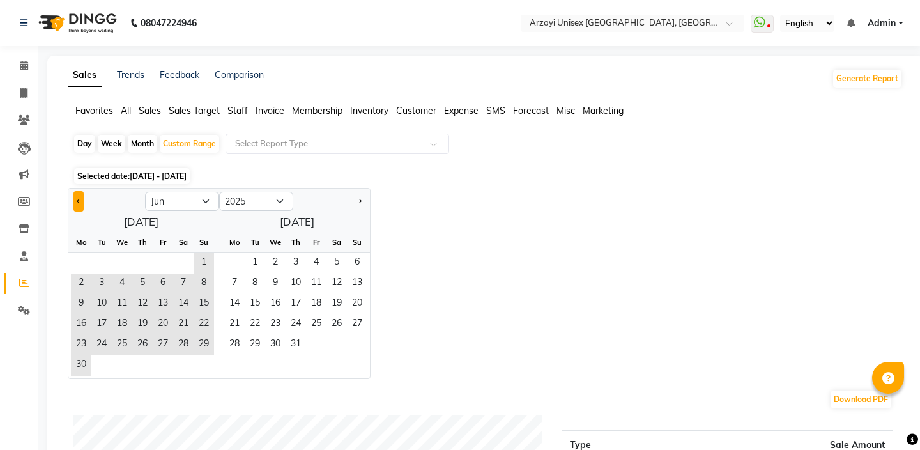
click at [80, 201] on span "Previous month" at bounding box center [79, 200] width 4 height 4
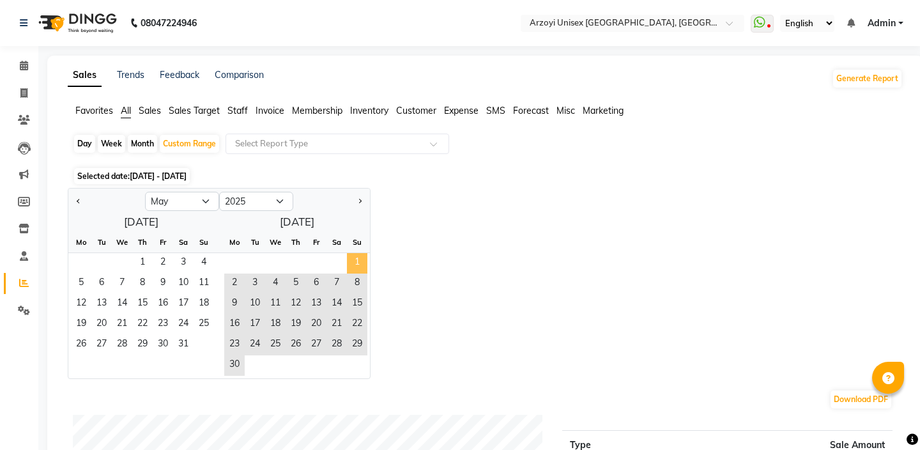
click at [357, 261] on span "1" at bounding box center [357, 263] width 20 height 20
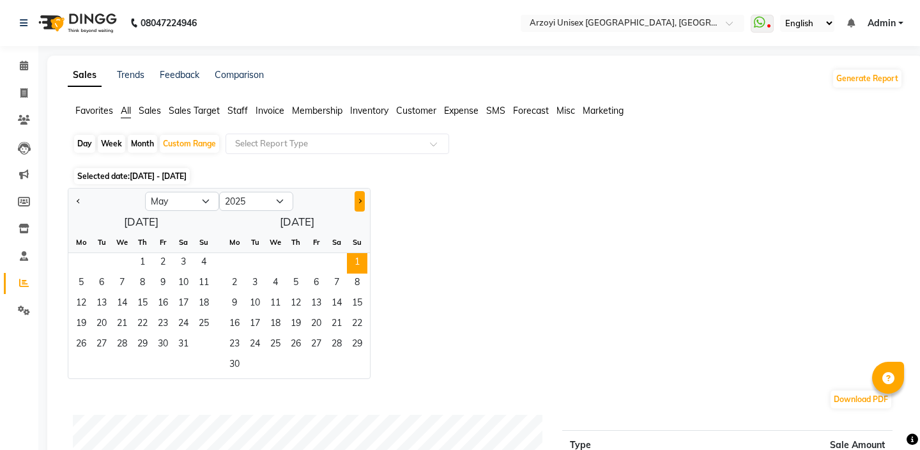
click at [360, 199] on span "Next month" at bounding box center [359, 200] width 4 height 4
select select "8"
click at [254, 349] on span "30" at bounding box center [255, 345] width 20 height 20
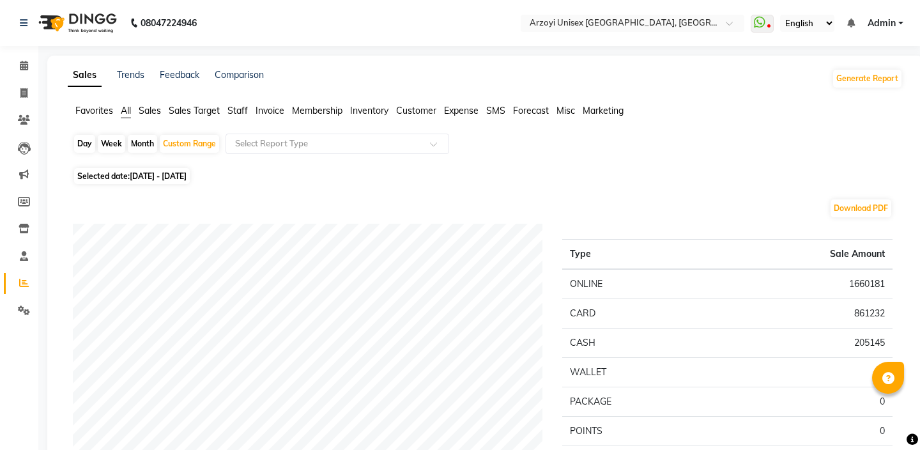
click at [243, 107] on span "Staff" at bounding box center [238, 111] width 20 height 12
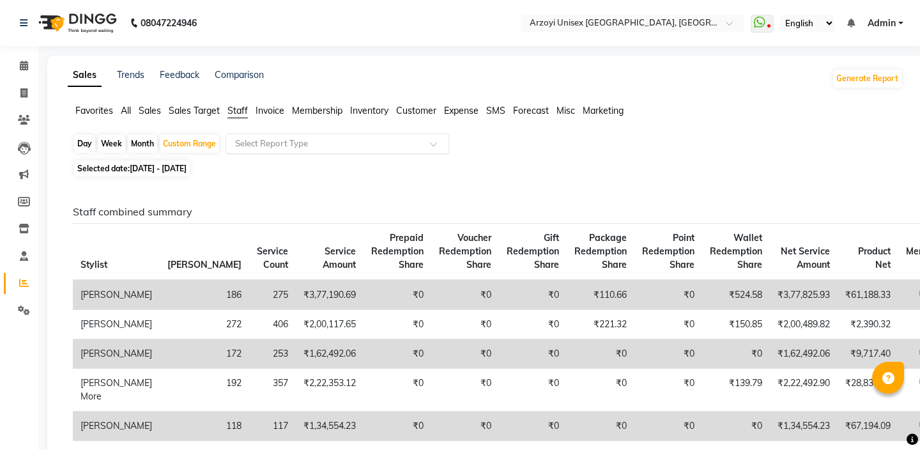
click at [309, 141] on input "text" at bounding box center [325, 143] width 184 height 13
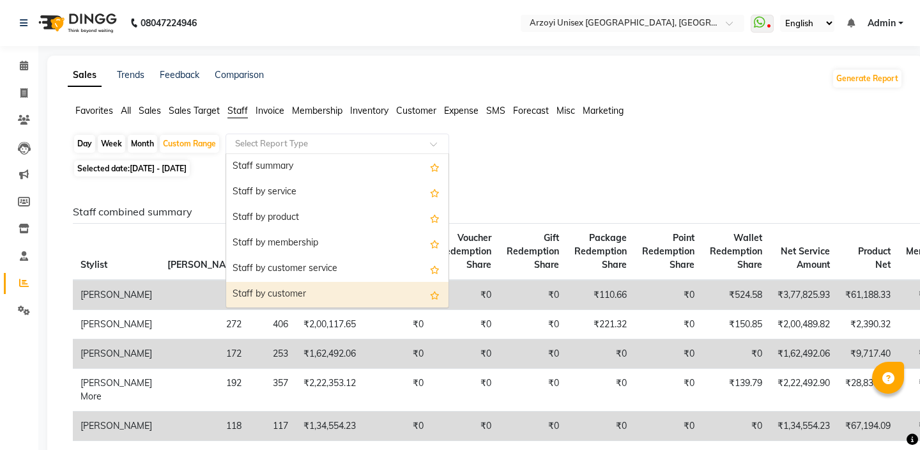
click at [291, 292] on div "Staff by customer" at bounding box center [337, 295] width 222 height 26
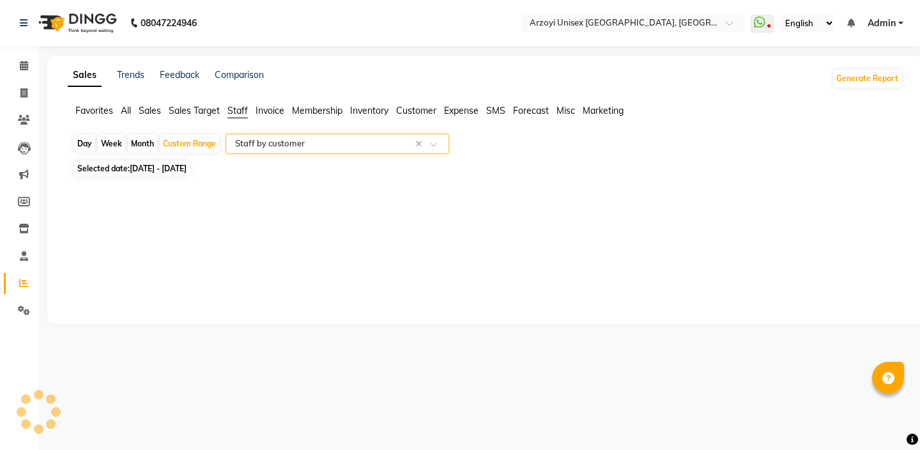
select select "full_report"
select select "csv"
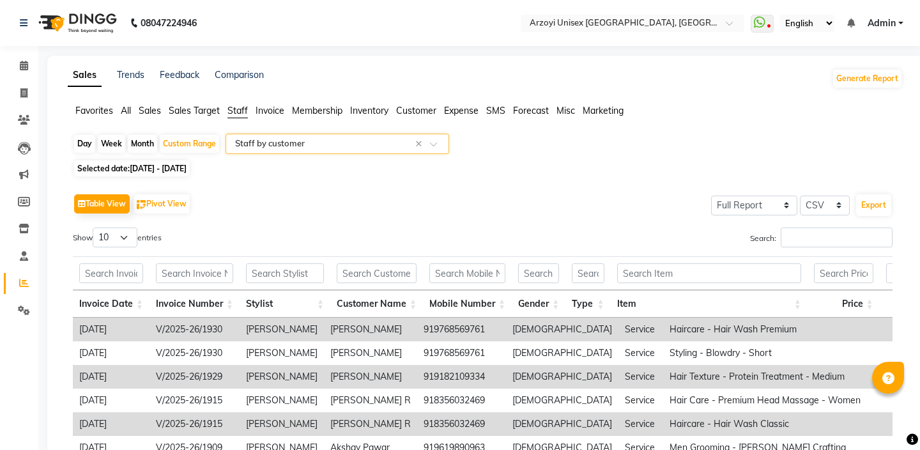
click at [327, 150] on input "text" at bounding box center [325, 143] width 184 height 13
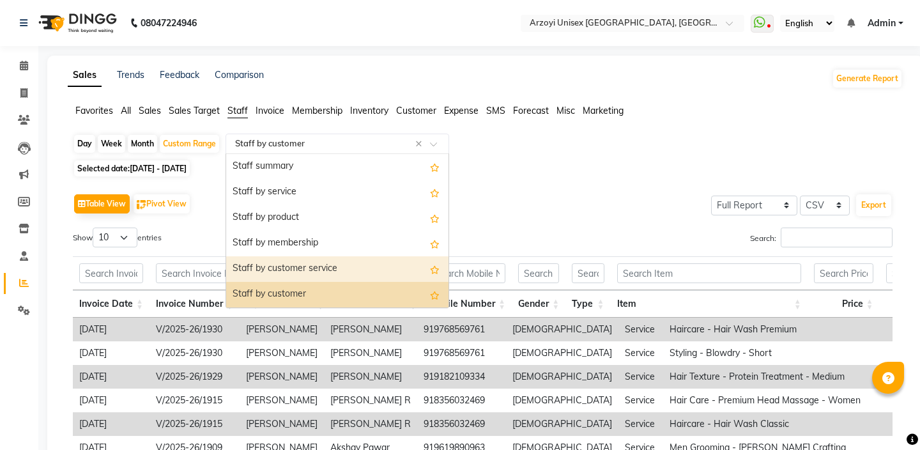
click at [320, 274] on div "Staff by customer service" at bounding box center [337, 269] width 222 height 26
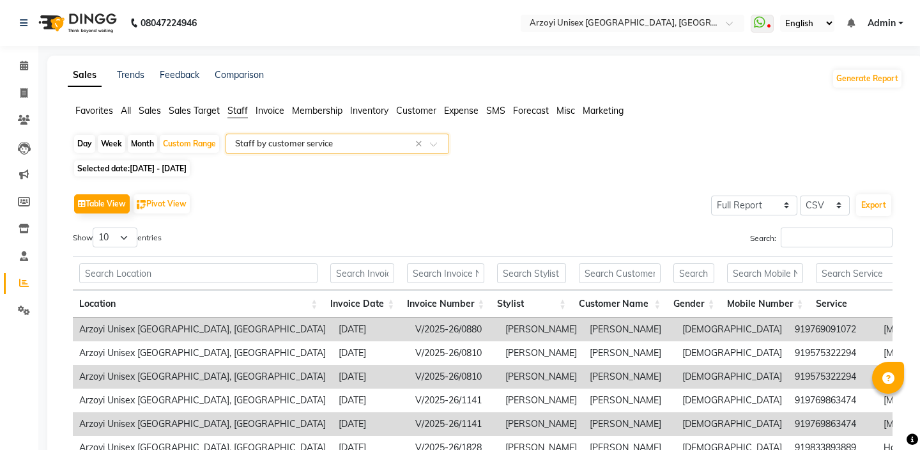
click at [412, 112] on span "Customer" at bounding box center [416, 111] width 40 height 12
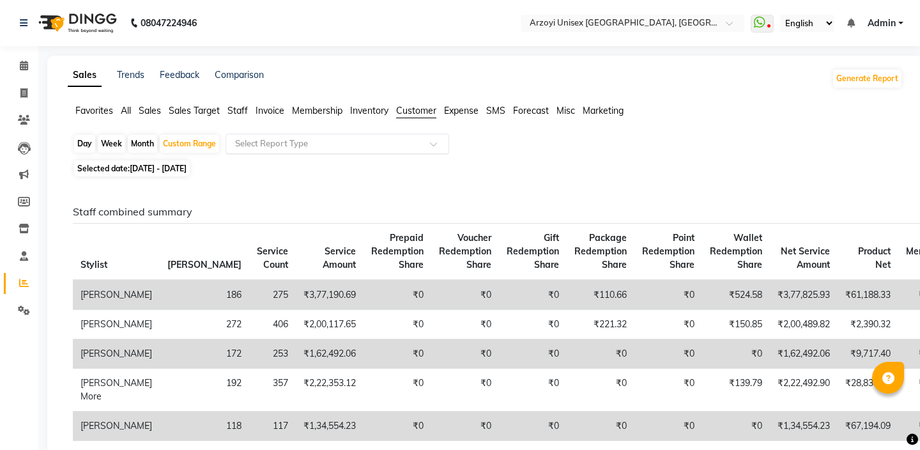
click at [315, 144] on input "text" at bounding box center [325, 143] width 184 height 13
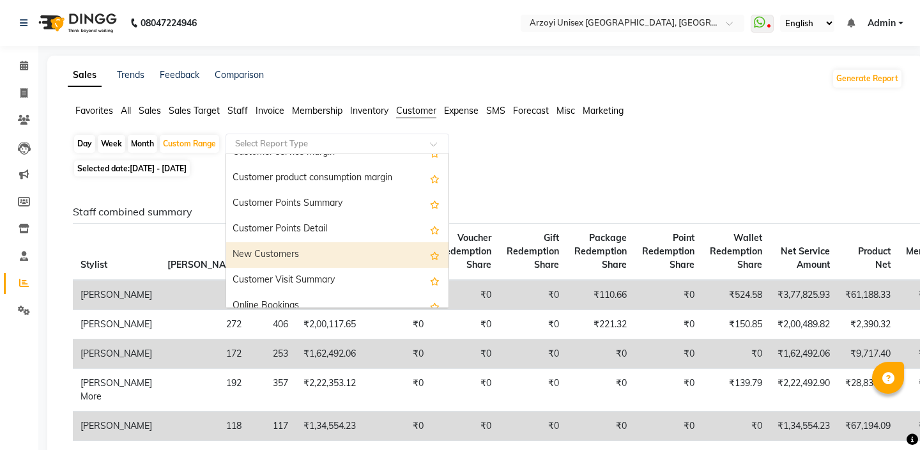
scroll to position [149, 0]
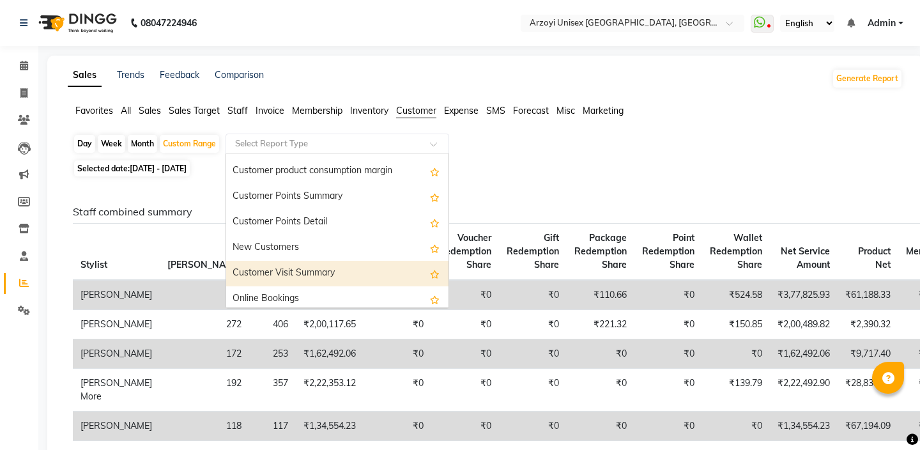
click at [332, 275] on div "Customer Visit Summary" at bounding box center [337, 274] width 222 height 26
select select "full_report"
select select "csv"
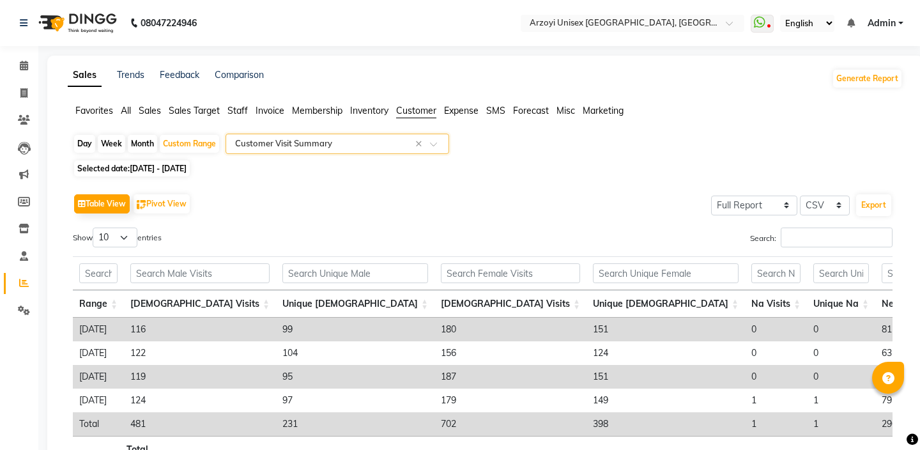
click at [395, 145] on input "text" at bounding box center [325, 143] width 184 height 13
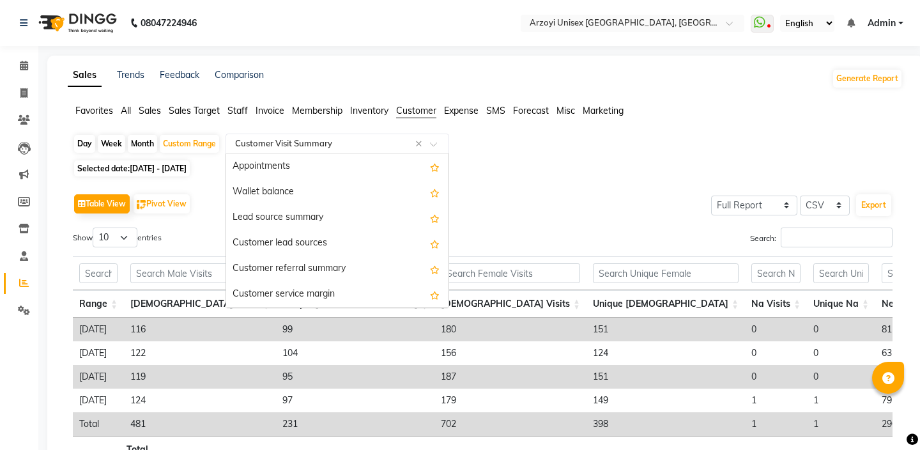
scroll to position [179, 0]
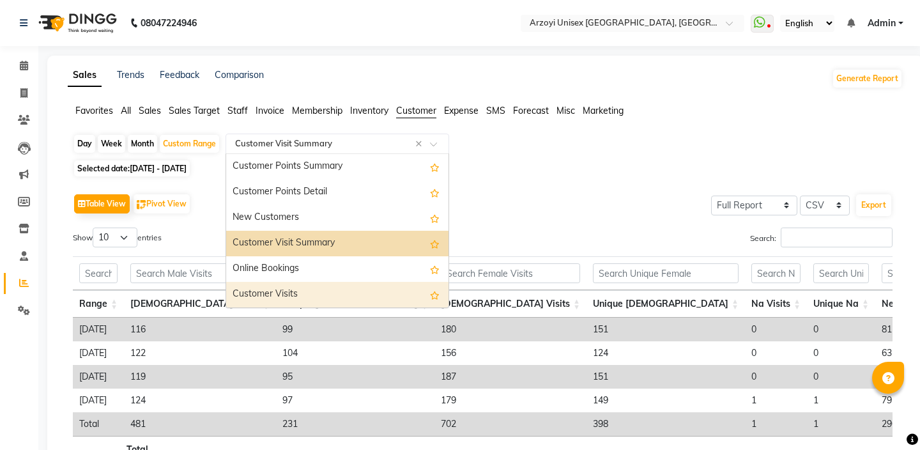
click at [318, 300] on div "Customer Visits" at bounding box center [337, 295] width 222 height 26
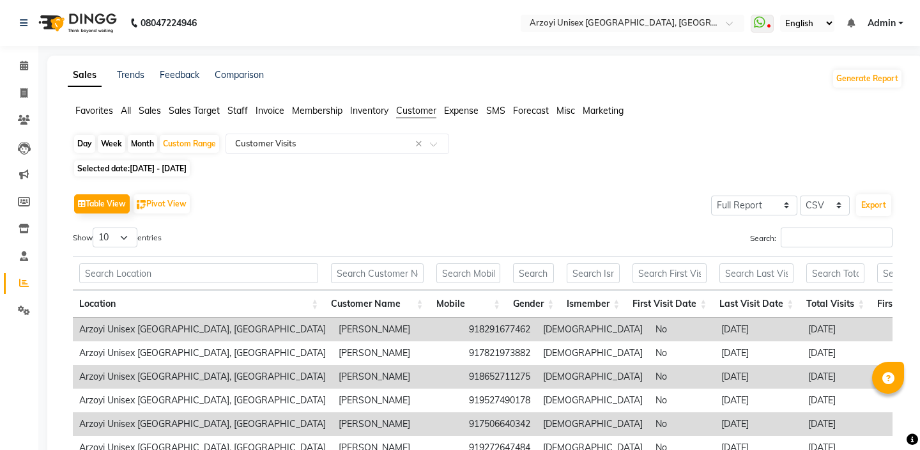
click at [476, 224] on div "Table View Pivot View Select Full Report Filtered Report Select CSV PDF Export …" at bounding box center [483, 399] width 820 height 418
click at [143, 151] on div "Month" at bounding box center [142, 144] width 29 height 18
select select "6"
select select "2025"
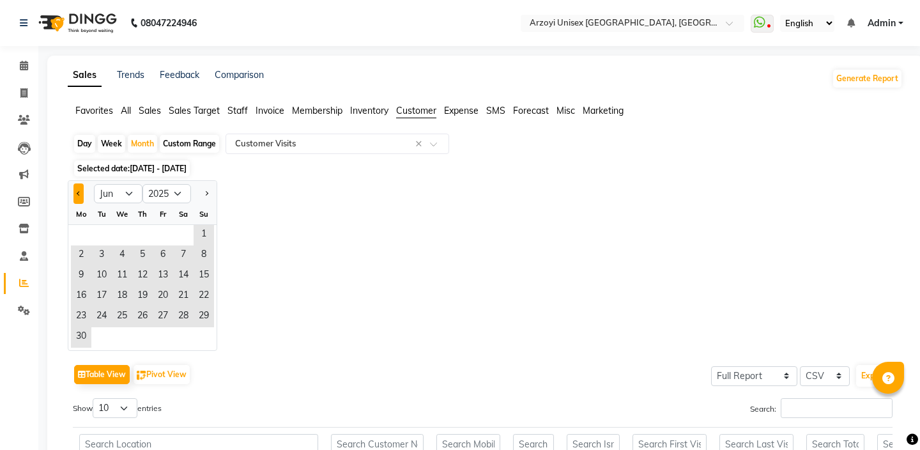
click at [79, 195] on span "Previous month" at bounding box center [79, 193] width 4 height 4
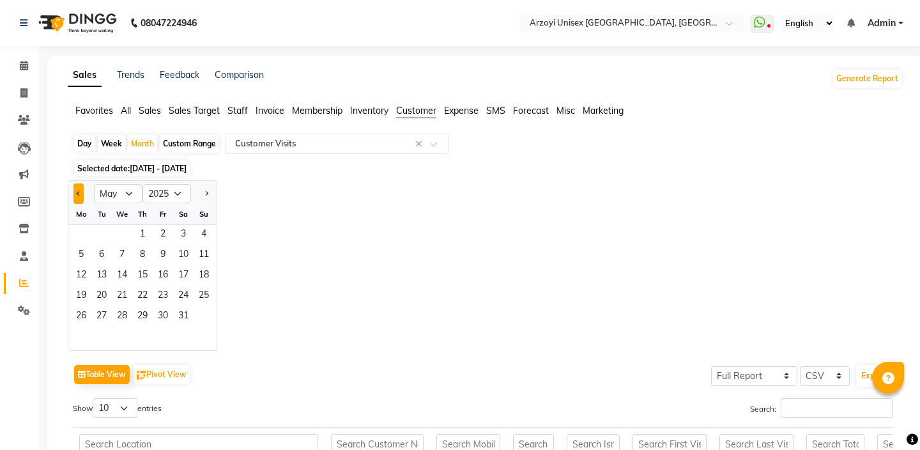
click at [79, 195] on span "Previous month" at bounding box center [79, 193] width 4 height 4
select select "4"
click at [196, 138] on div "Custom Range" at bounding box center [189, 144] width 59 height 18
select select "6"
select select "2025"
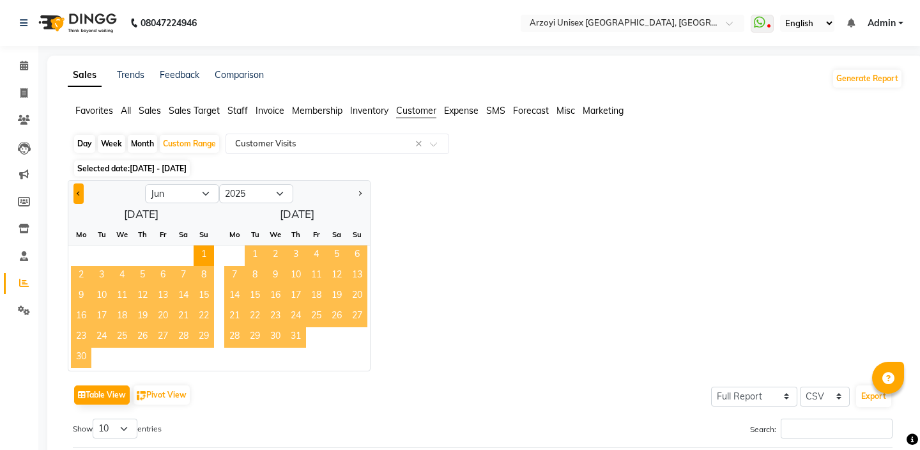
click at [77, 187] on button "Previous month" at bounding box center [79, 193] width 10 height 20
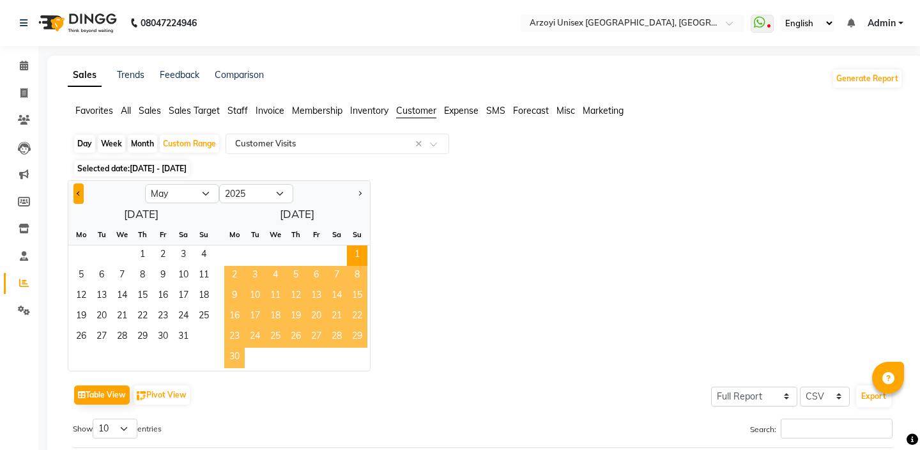
click at [77, 187] on button "Previous month" at bounding box center [79, 193] width 10 height 20
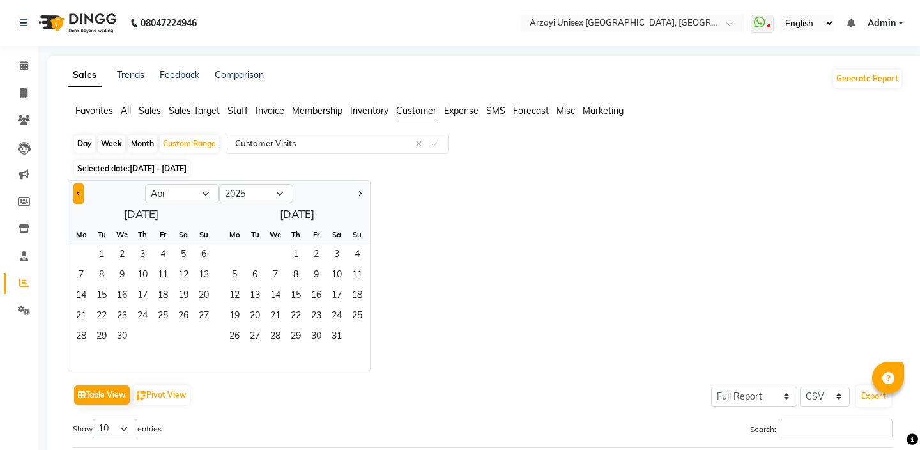
click at [77, 187] on button "Previous month" at bounding box center [79, 193] width 10 height 20
click at [125, 250] on span "1" at bounding box center [122, 255] width 20 height 20
click at [361, 192] on span "Next month" at bounding box center [359, 193] width 4 height 4
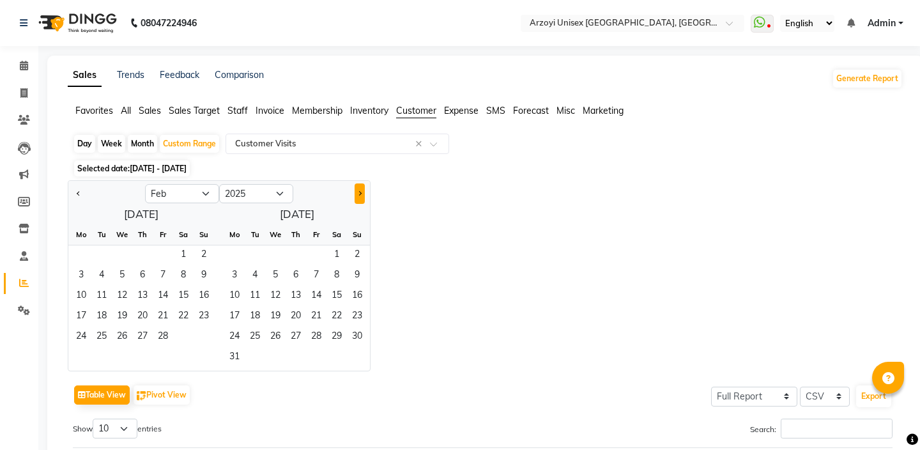
click at [361, 192] on span "Next month" at bounding box center [359, 193] width 4 height 4
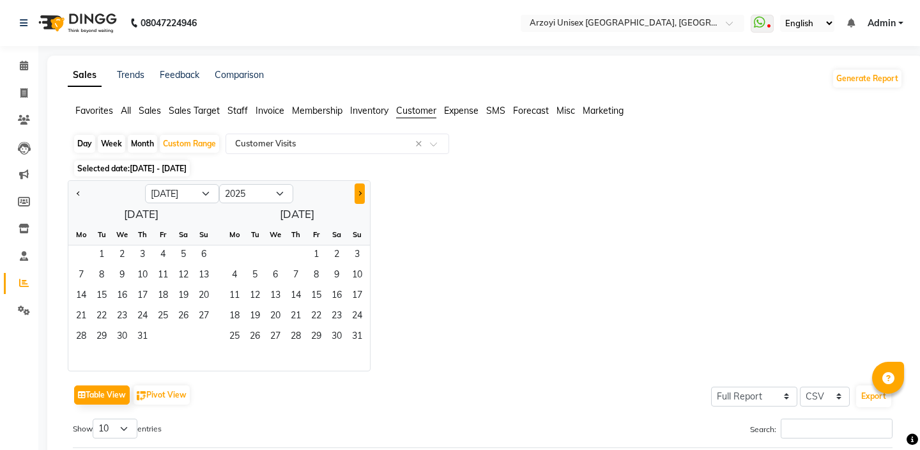
click at [361, 192] on span "Next month" at bounding box center [359, 193] width 4 height 4
select select "9"
click at [105, 341] on span "30" at bounding box center [101, 337] width 20 height 20
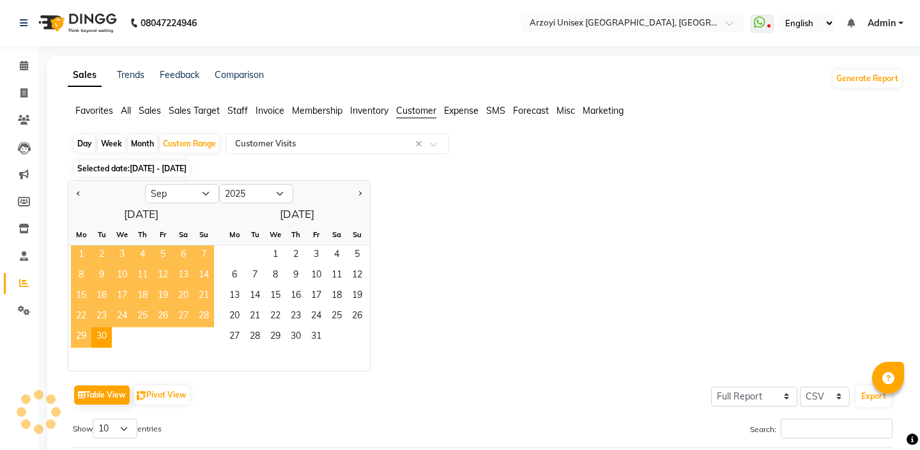
click at [242, 114] on span "Staff" at bounding box center [238, 111] width 20 height 12
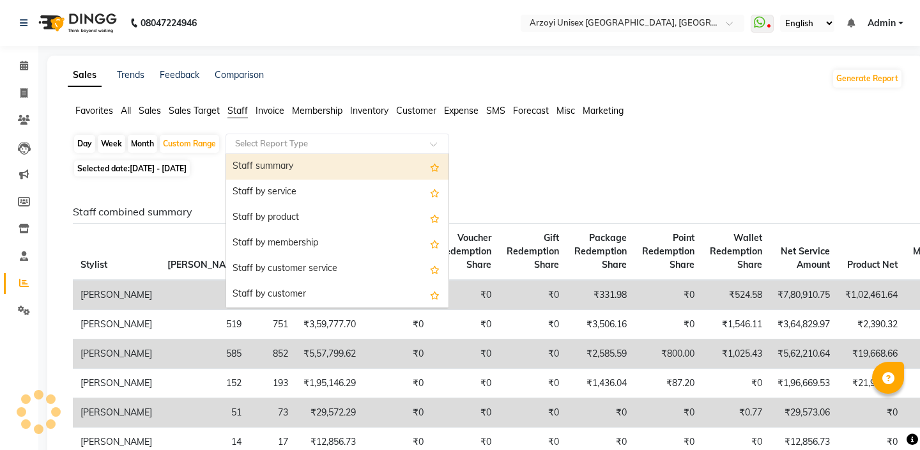
click at [355, 144] on input "text" at bounding box center [325, 143] width 184 height 13
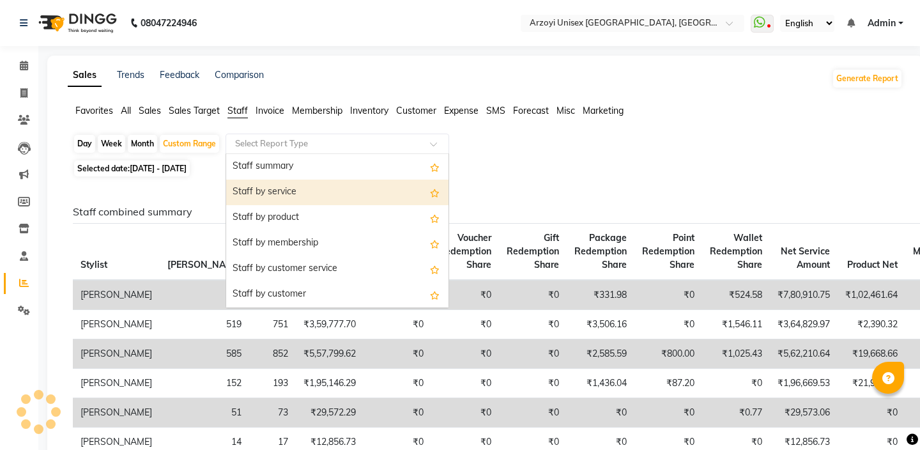
click at [305, 190] on div "Staff by service" at bounding box center [337, 193] width 222 height 26
select select "full_report"
select select "csv"
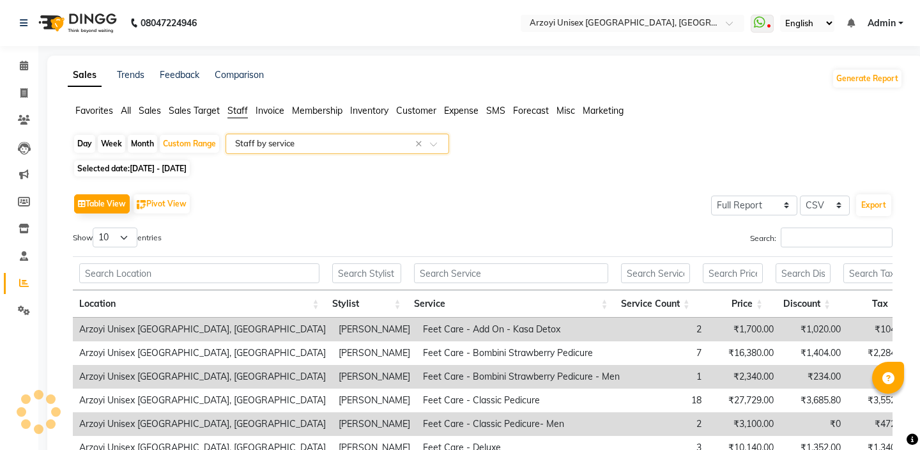
click at [355, 146] on input "text" at bounding box center [325, 143] width 184 height 13
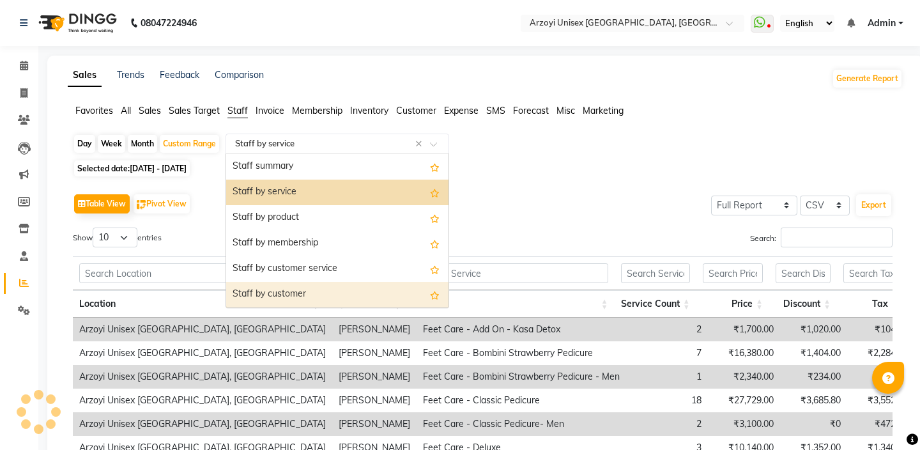
click at [303, 284] on div "Staff by customer" at bounding box center [337, 295] width 222 height 26
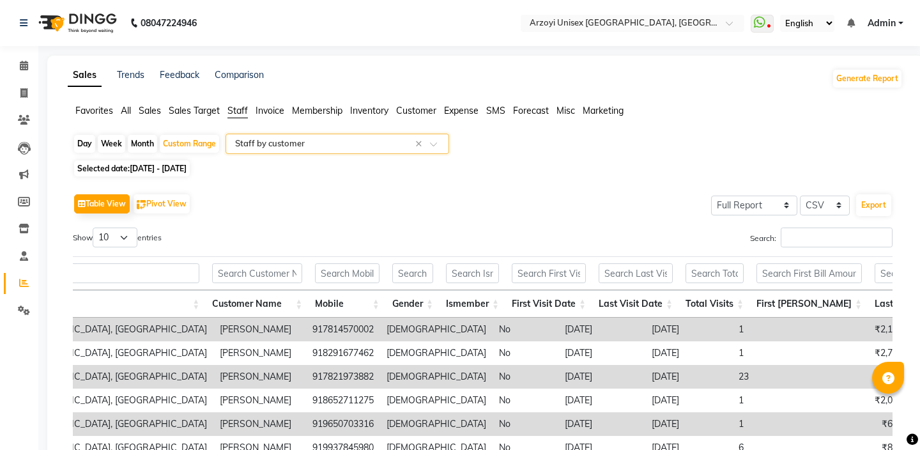
scroll to position [0, 176]
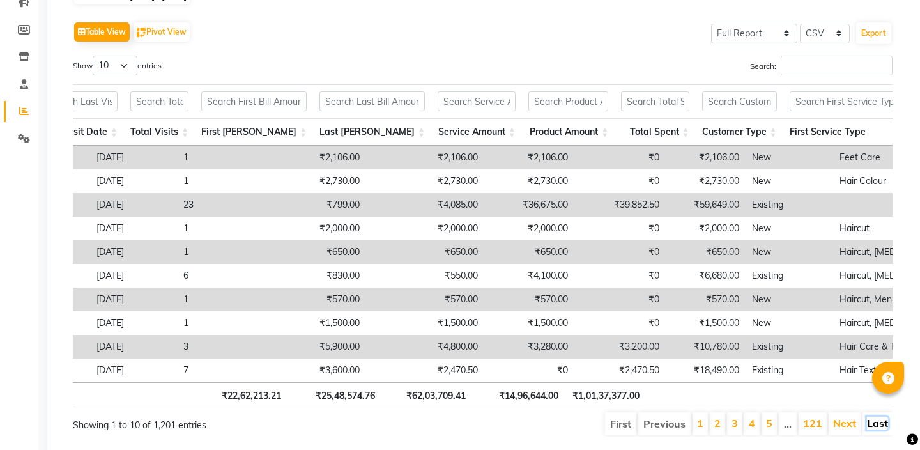
click at [873, 425] on link "Last" at bounding box center [877, 423] width 21 height 13
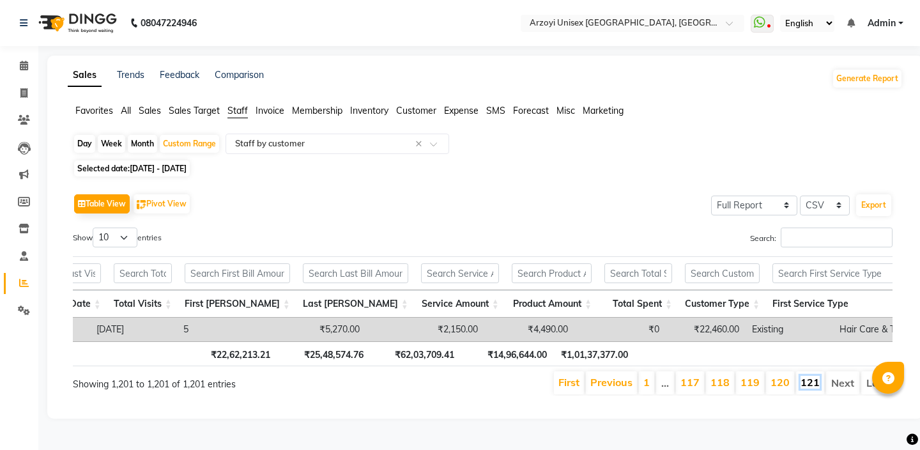
click at [816, 388] on link "121" at bounding box center [810, 382] width 19 height 13
click at [298, 146] on input "text" at bounding box center [325, 143] width 184 height 13
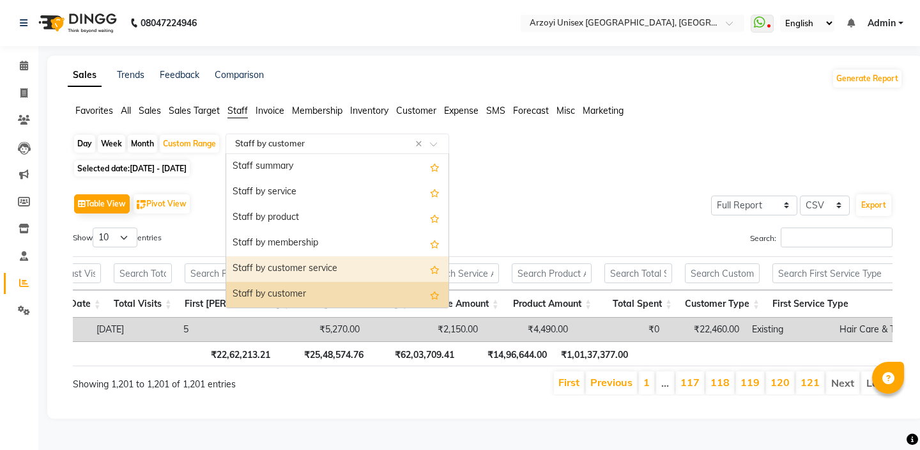
click at [299, 272] on div "Staff by customer service" at bounding box center [337, 269] width 222 height 26
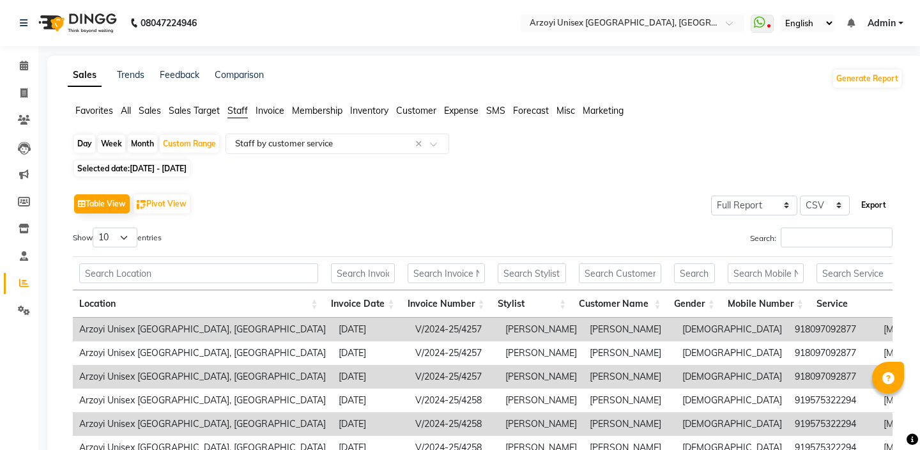
click at [877, 210] on button "Export" at bounding box center [874, 205] width 35 height 22
